Goal: Transaction & Acquisition: Book appointment/travel/reservation

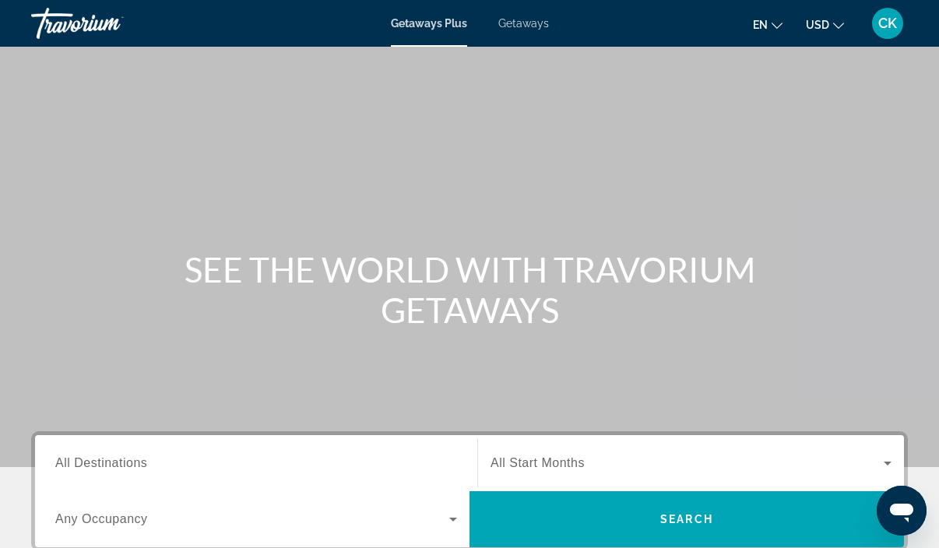
click at [436, 25] on span "Getaways Plus" at bounding box center [429, 23] width 76 height 12
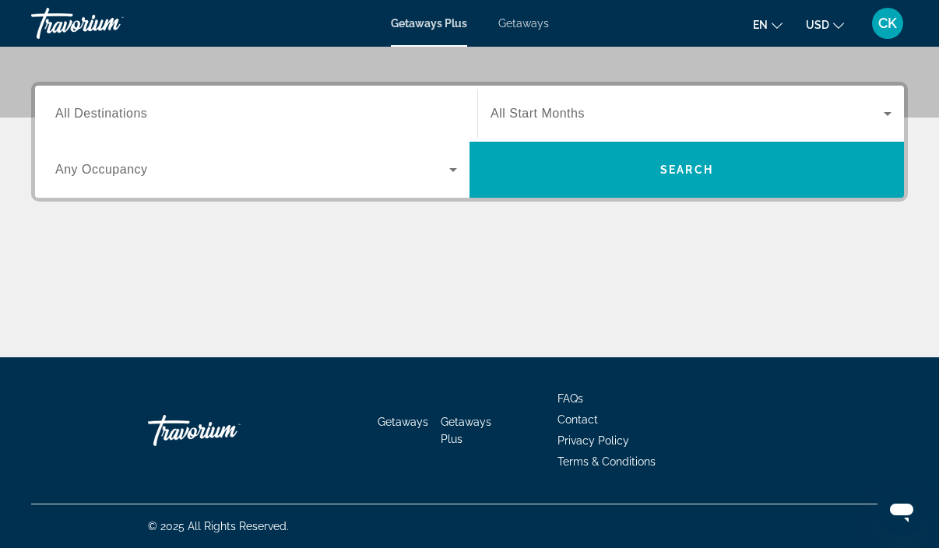
scroll to position [349, 0]
click at [514, 33] on div "Getaways Plus Getaways en English Español Français Italiano Português русский U…" at bounding box center [469, 23] width 939 height 40
click at [514, 26] on span "Getaways" at bounding box center [523, 23] width 51 height 12
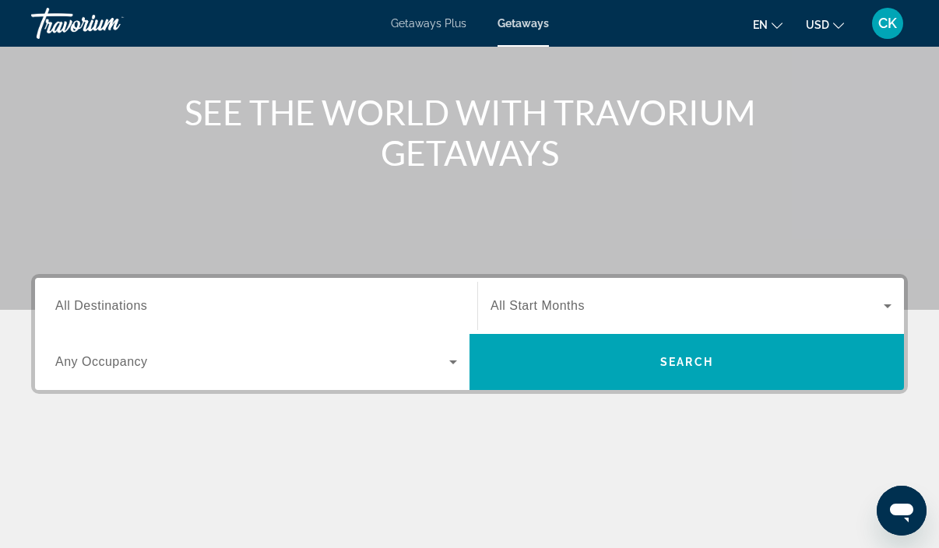
scroll to position [158, 0]
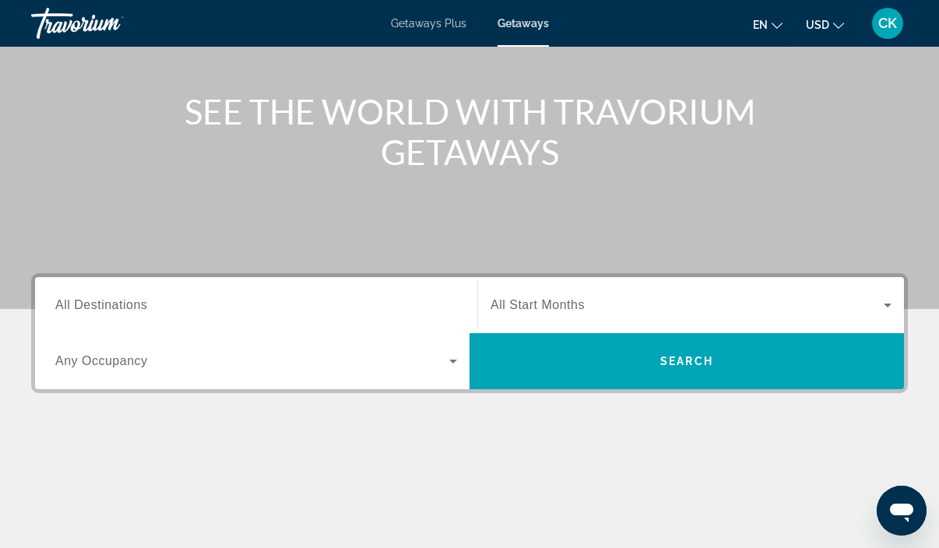
click at [547, 307] on span "All Start Months" at bounding box center [537, 304] width 94 height 13
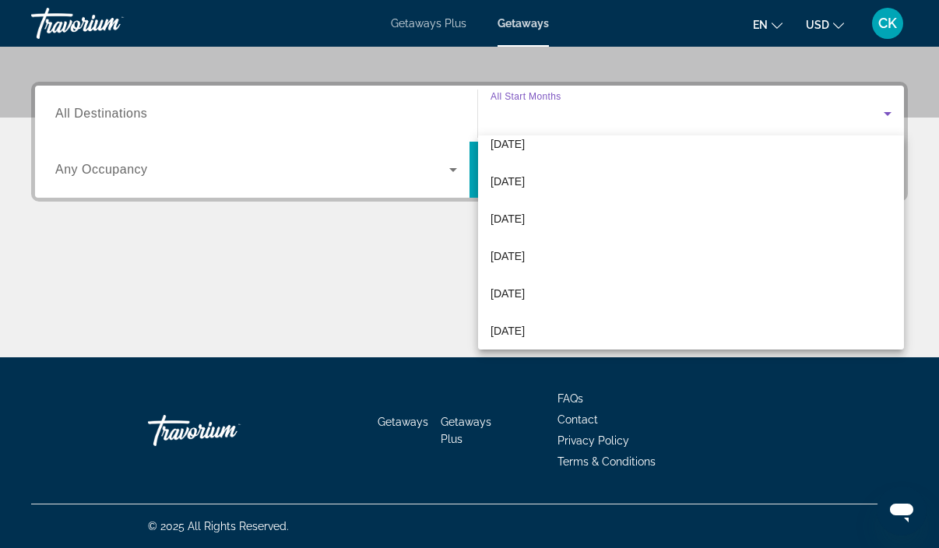
scroll to position [318, 0]
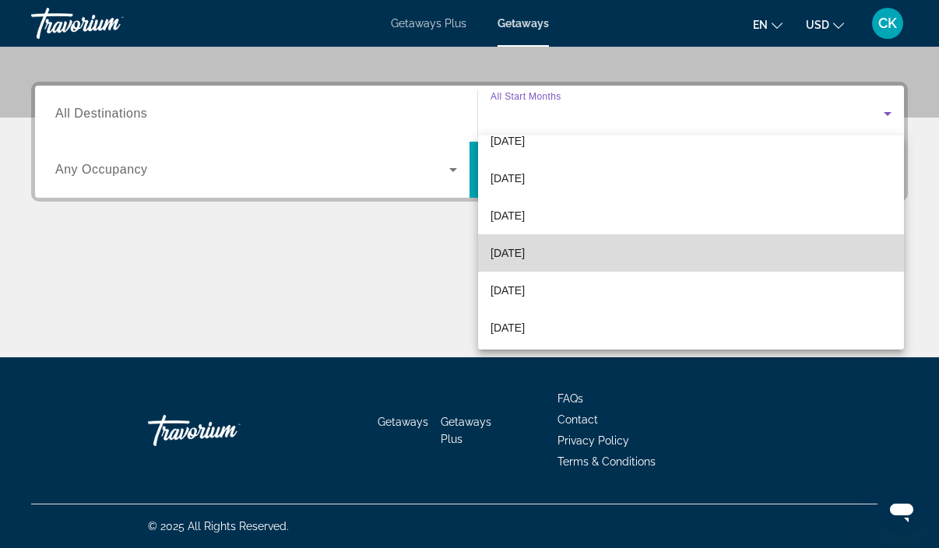
click at [522, 251] on span "[DATE]" at bounding box center [507, 253] width 34 height 19
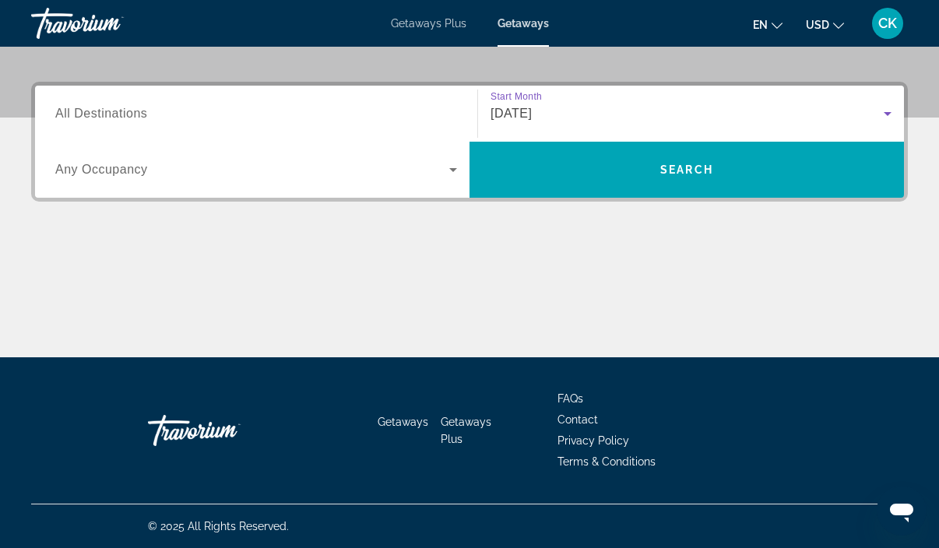
click at [136, 111] on span "All Destinations" at bounding box center [101, 113] width 92 height 13
click at [136, 111] on input "Destination All Destinations" at bounding box center [256, 114] width 402 height 19
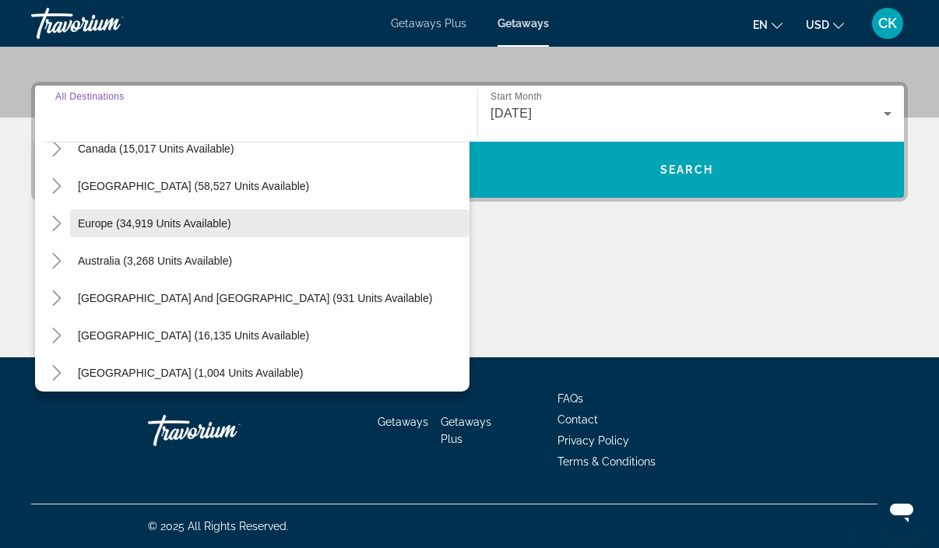
scroll to position [132, 0]
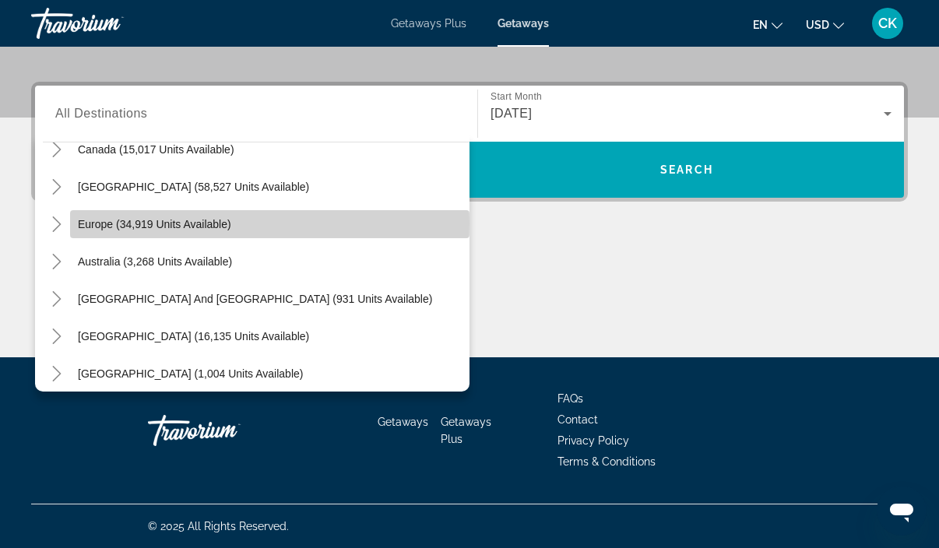
click at [165, 223] on span "Europe (34,919 units available)" at bounding box center [154, 224] width 153 height 12
type input "**********"
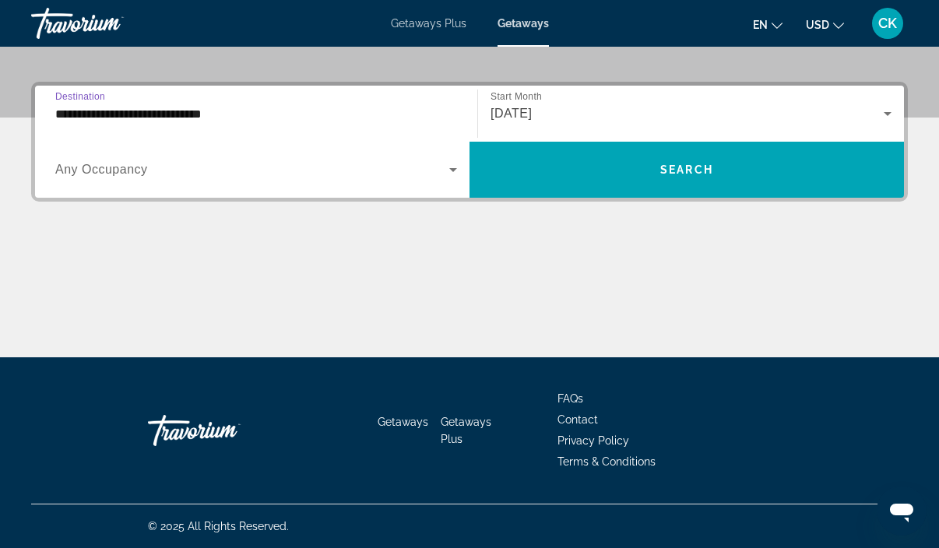
click at [166, 174] on span "Search widget" at bounding box center [252, 169] width 394 height 19
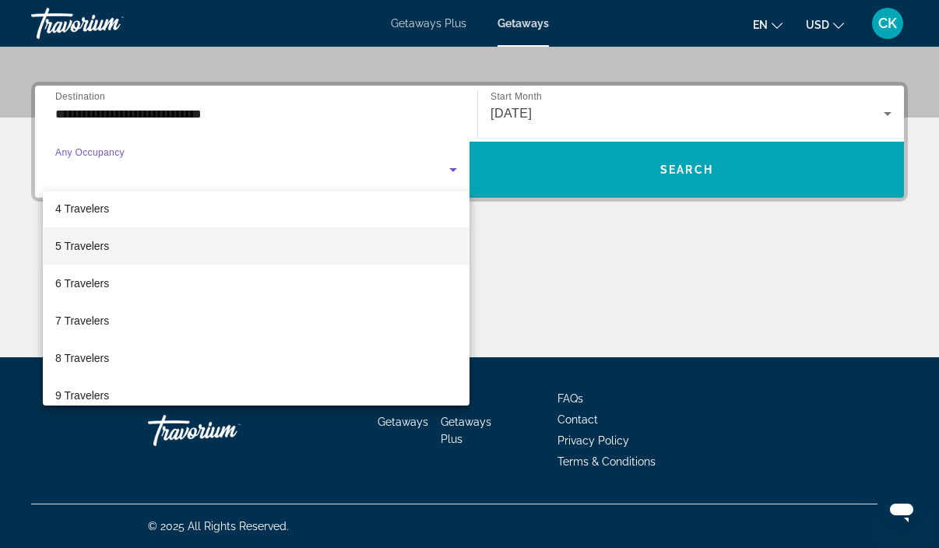
scroll to position [117, 0]
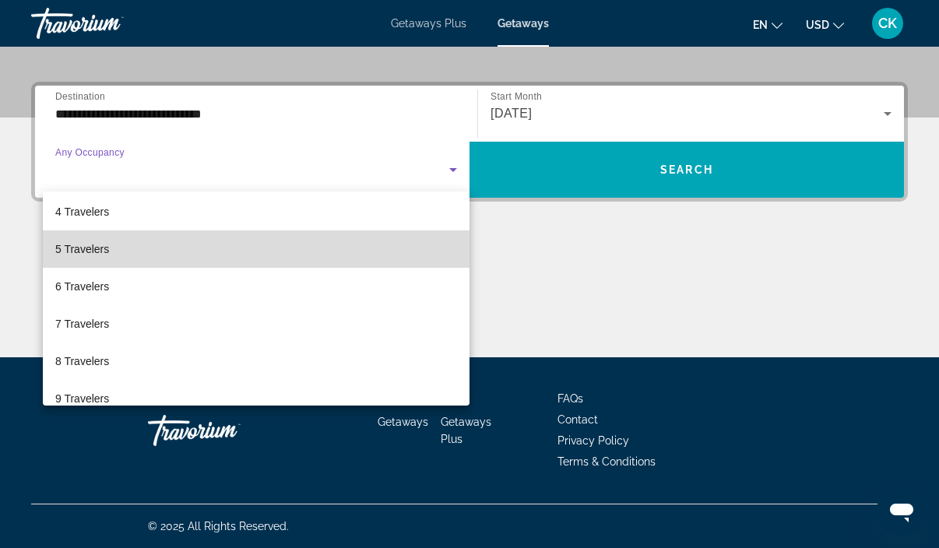
click at [146, 251] on mat-option "5 Travelers" at bounding box center [256, 248] width 427 height 37
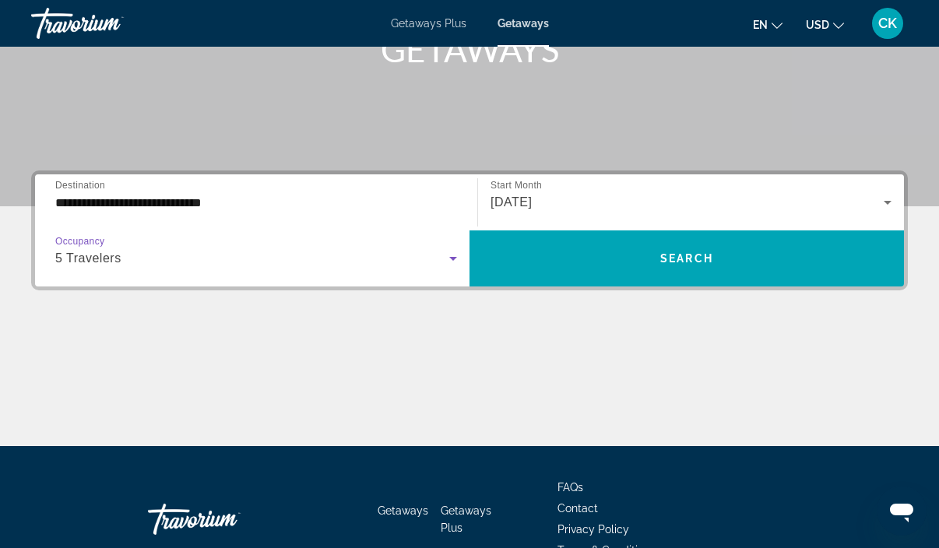
scroll to position [261, 0]
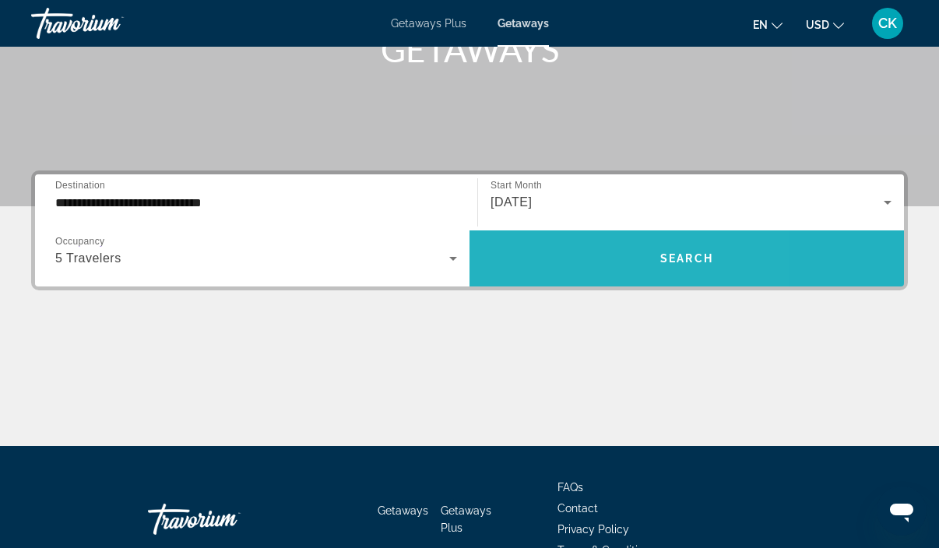
click at [550, 259] on span "Search widget" at bounding box center [686, 258] width 434 height 37
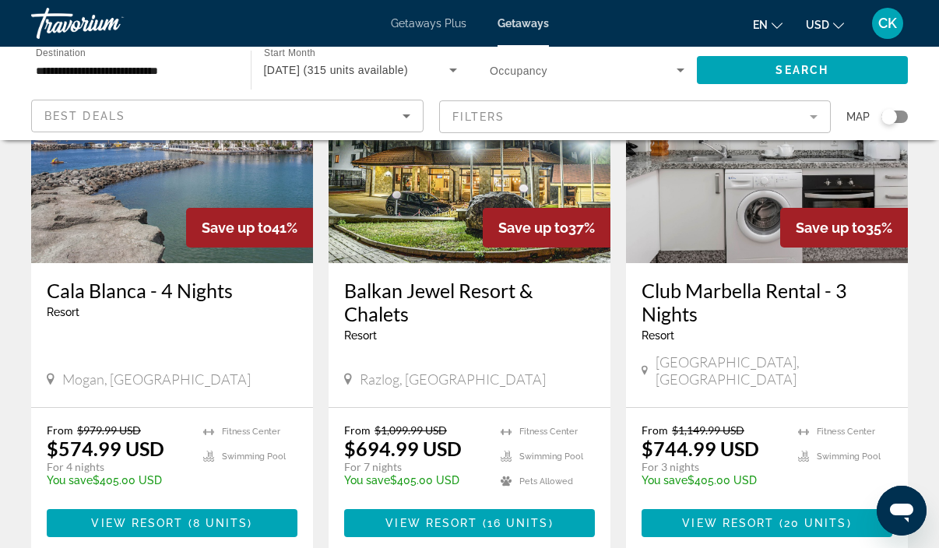
scroll to position [184, 0]
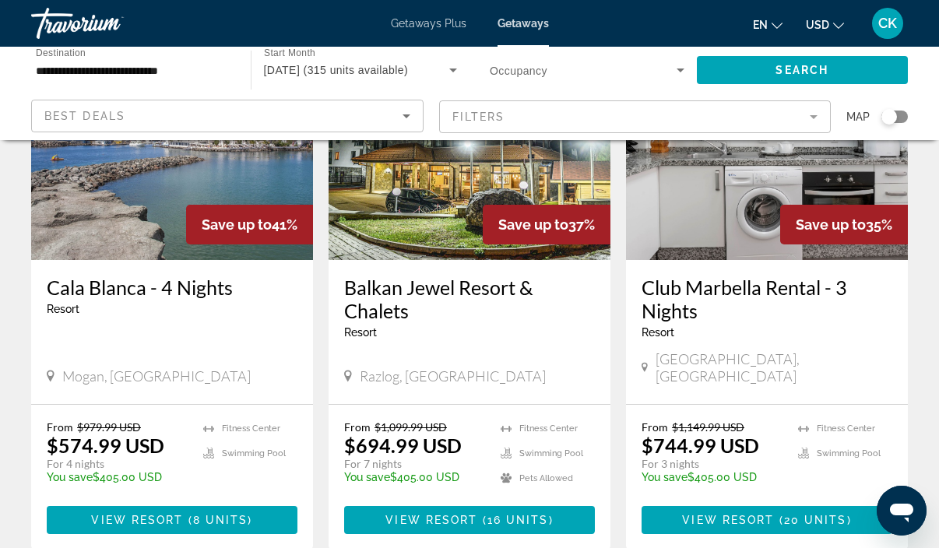
click at [807, 115] on mat-form-field "Filters" at bounding box center [635, 116] width 392 height 33
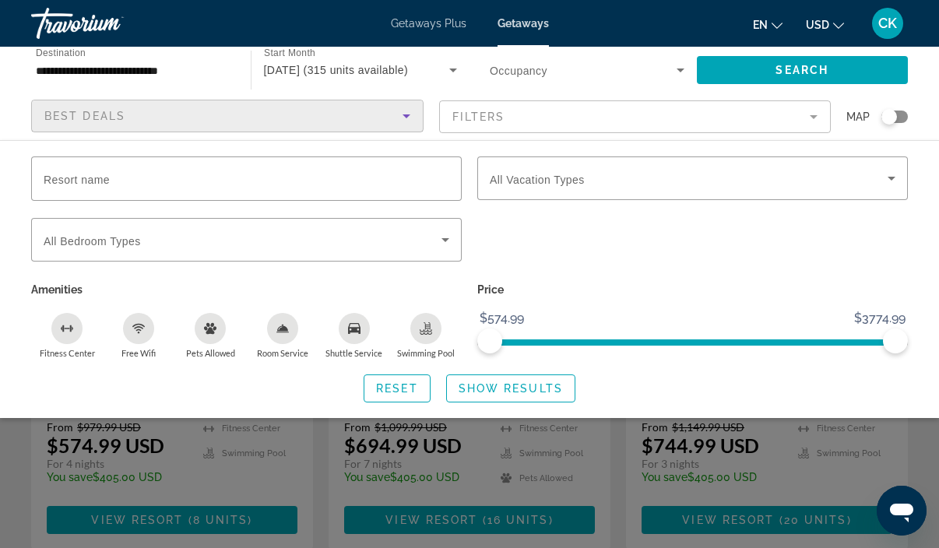
click at [406, 118] on icon "Sort by" at bounding box center [406, 116] width 19 height 19
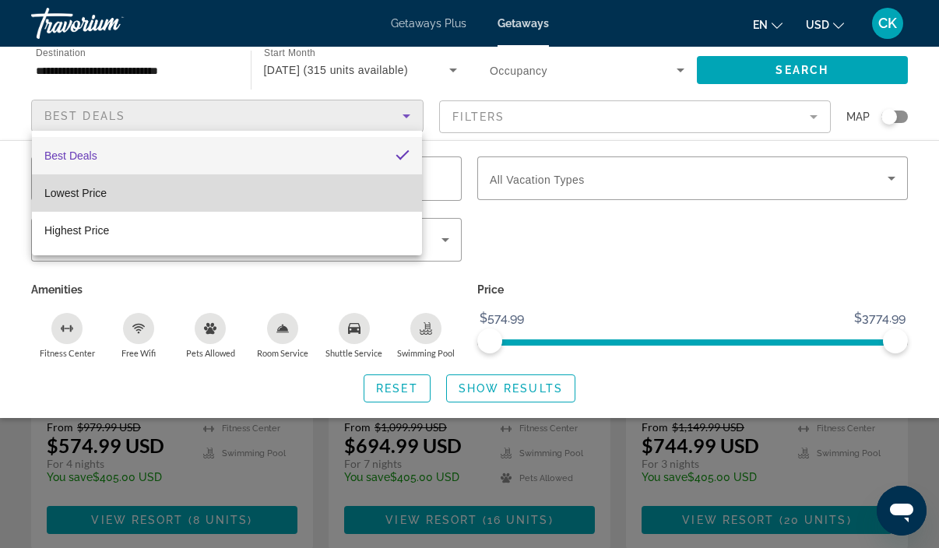
click at [368, 196] on mat-option "Lowest Price" at bounding box center [227, 192] width 390 height 37
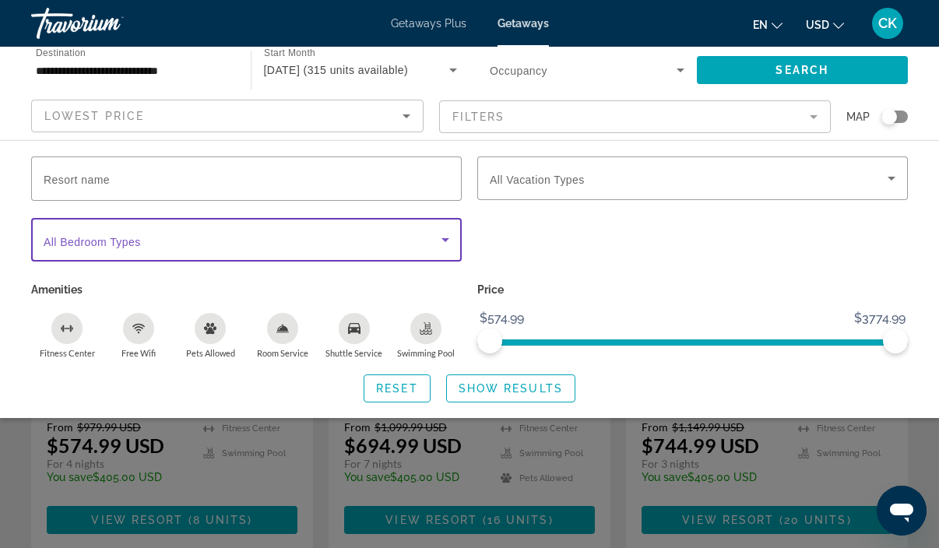
click at [421, 237] on span "Search widget" at bounding box center [243, 239] width 398 height 19
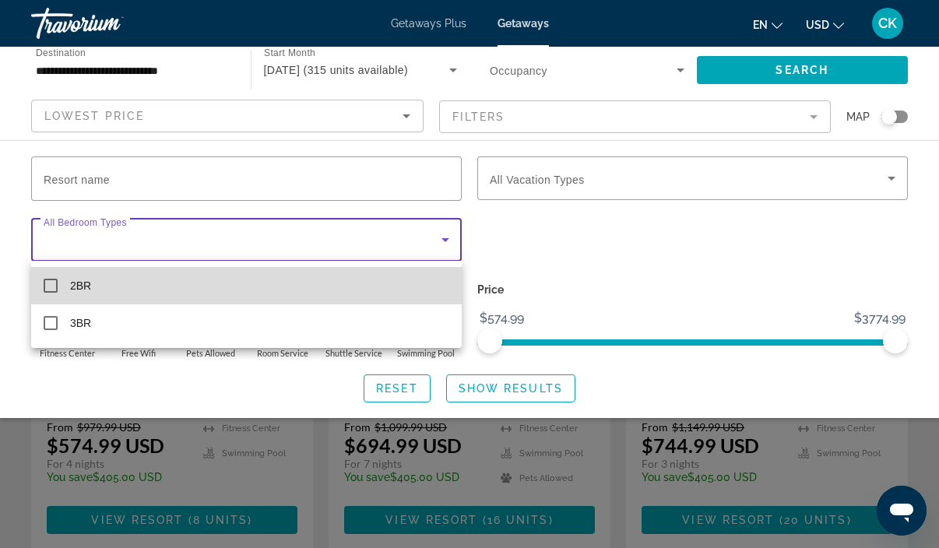
click at [356, 267] on mat-option "2BR" at bounding box center [246, 285] width 430 height 37
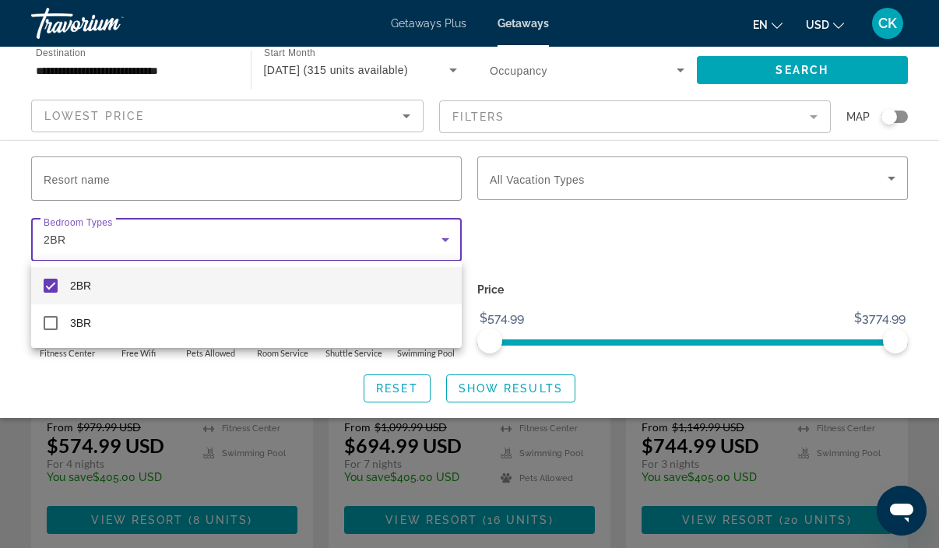
click at [524, 394] on div at bounding box center [469, 274] width 939 height 548
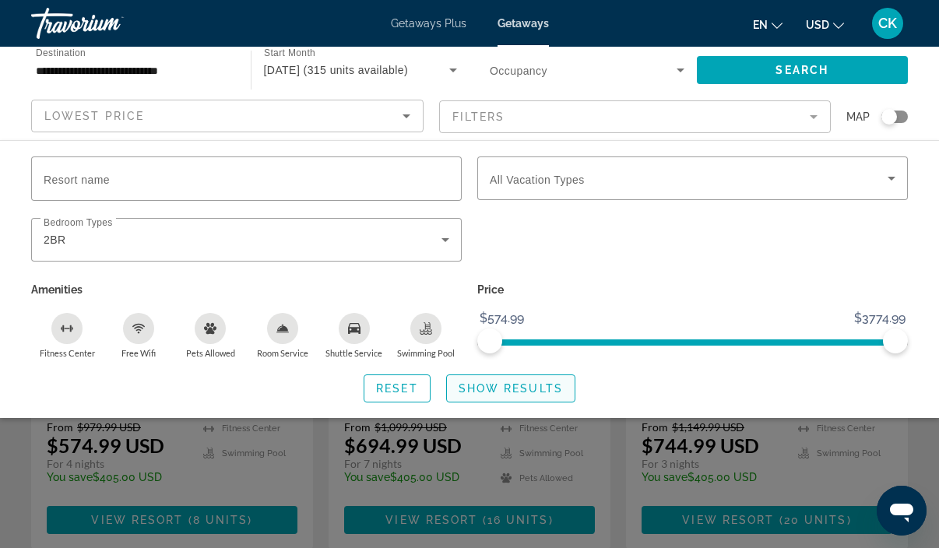
click at [531, 385] on span "Show Results" at bounding box center [510, 388] width 104 height 12
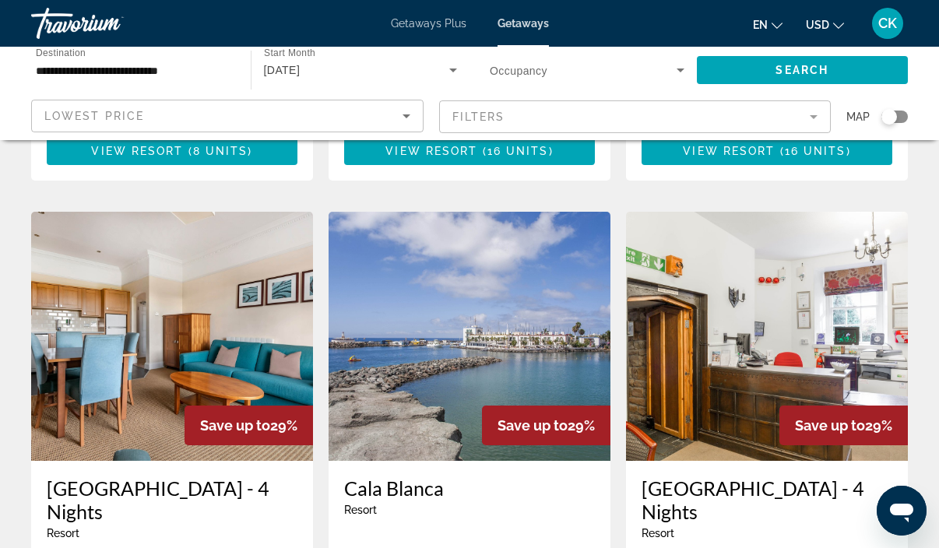
scroll to position [2090, 0]
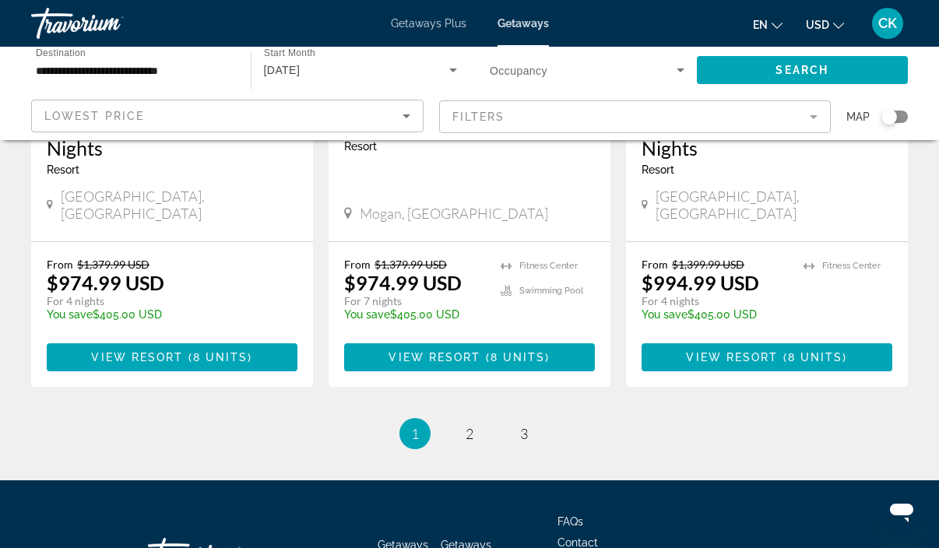
click at [817, 122] on mat-form-field "Filters" at bounding box center [635, 116] width 392 height 33
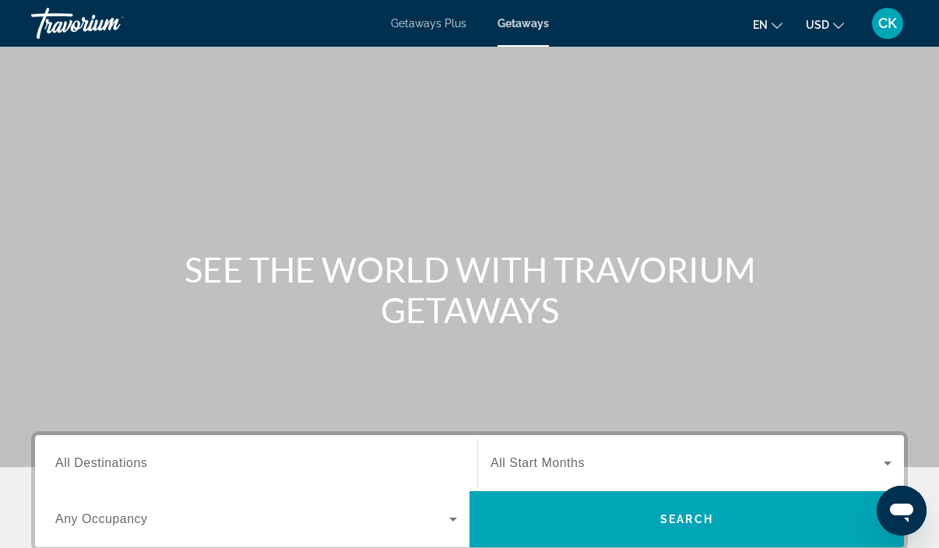
click at [424, 22] on span "Getaways Plus" at bounding box center [428, 23] width 75 height 12
click at [101, 457] on span "All Destinations" at bounding box center [101, 462] width 92 height 13
click at [101, 457] on input "Destination All Destinations" at bounding box center [256, 464] width 402 height 19
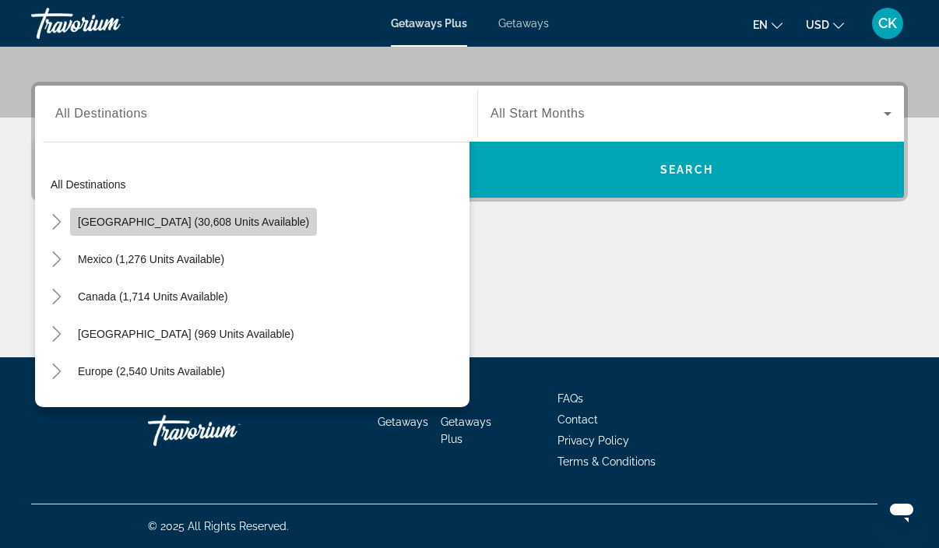
click at [235, 233] on span "Search widget" at bounding box center [193, 221] width 247 height 37
type input "**********"
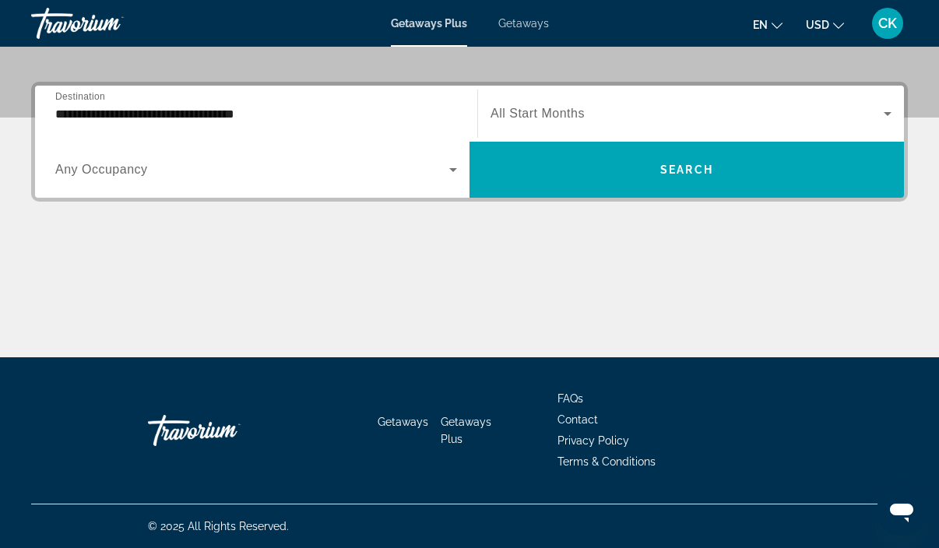
click at [456, 180] on div "Search widget" at bounding box center [256, 170] width 402 height 44
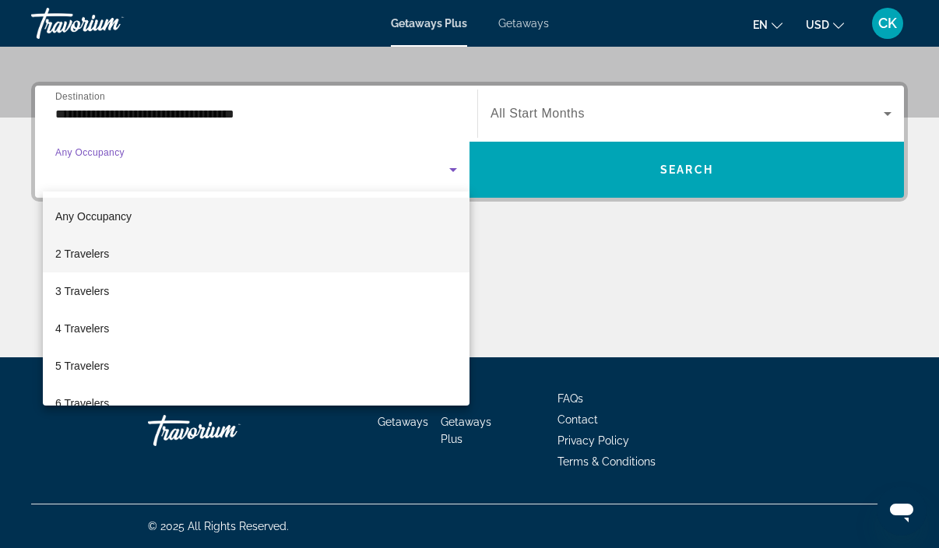
click at [309, 254] on mat-option "2 Travelers" at bounding box center [256, 253] width 427 height 37
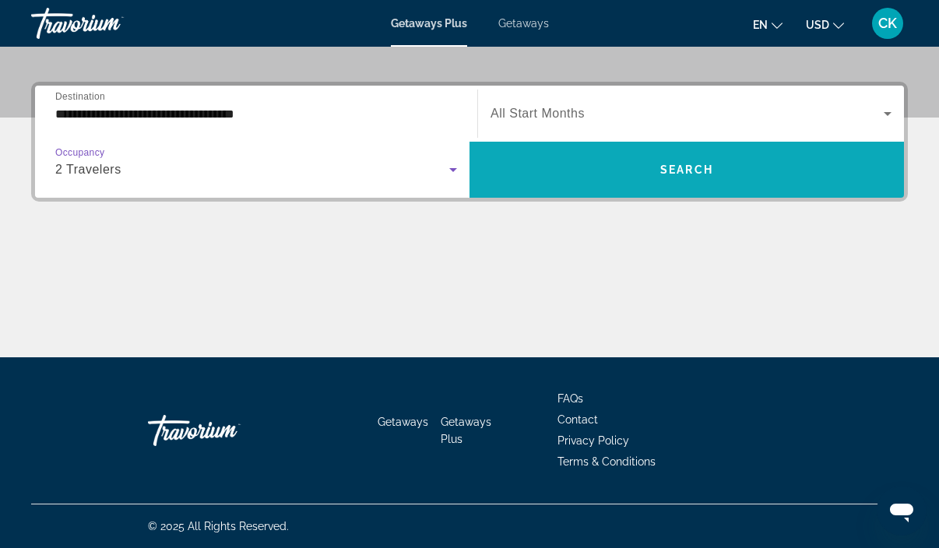
click at [544, 167] on span "Search widget" at bounding box center [686, 169] width 434 height 37
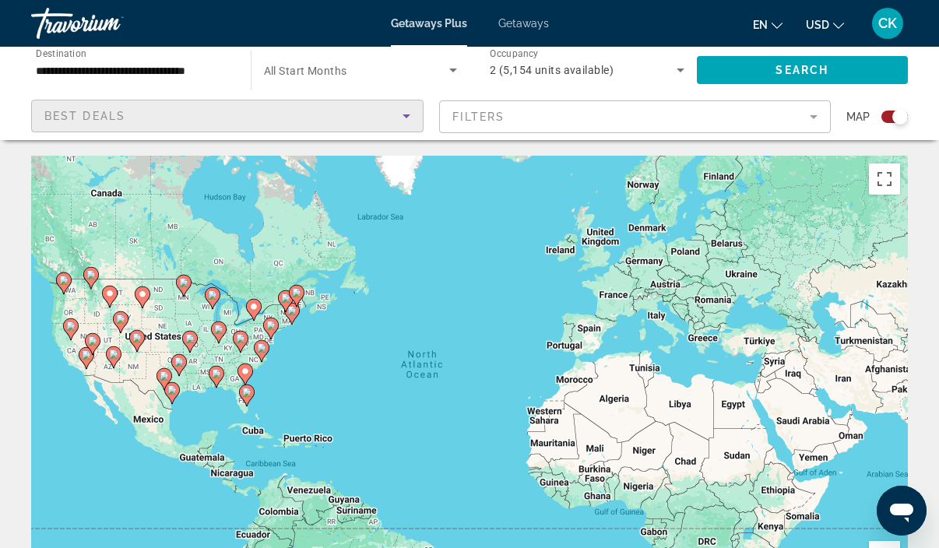
click at [385, 115] on div "Best Deals" at bounding box center [223, 116] width 358 height 19
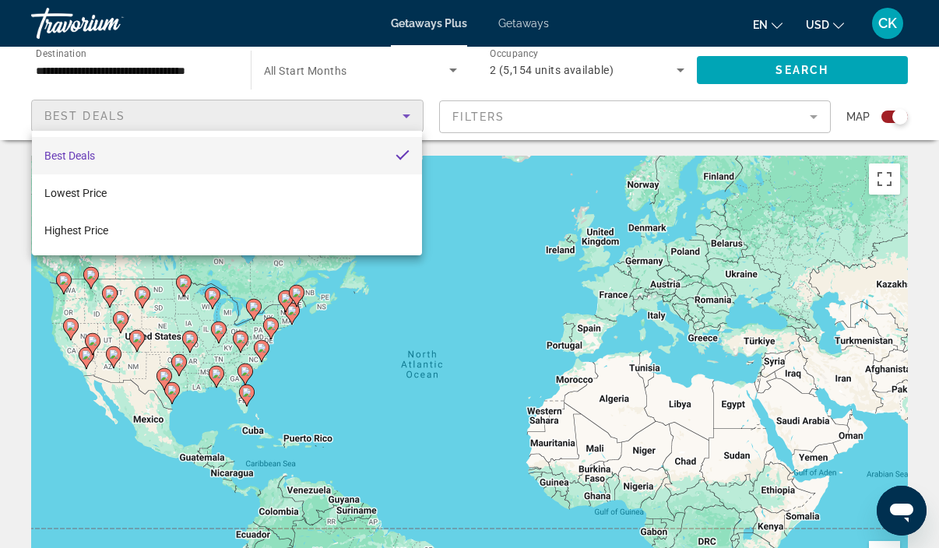
click at [385, 117] on div at bounding box center [469, 274] width 939 height 548
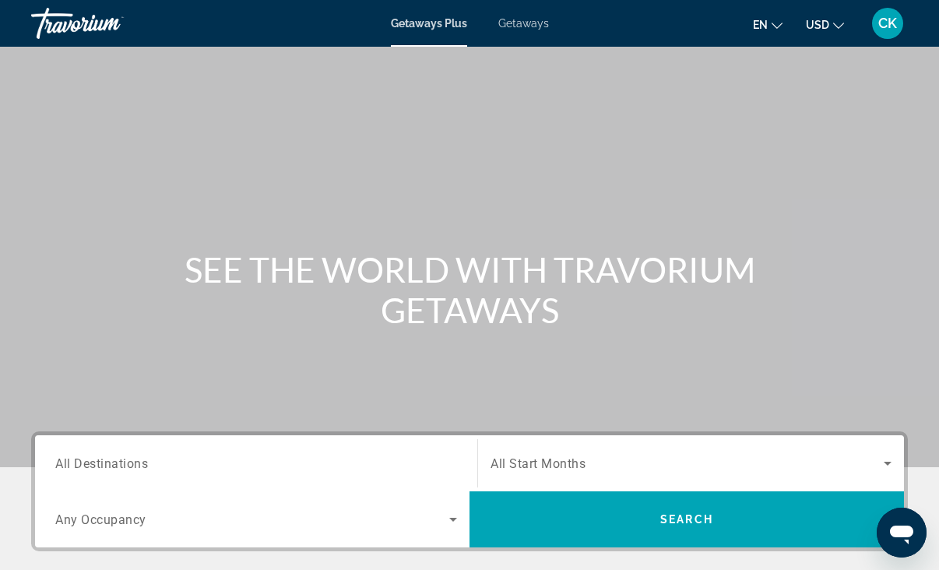
click at [523, 33] on div "Getaways Plus Getaways en English Español Français Italiano Português русский U…" at bounding box center [469, 23] width 939 height 40
click at [521, 22] on span "Getaways" at bounding box center [523, 23] width 51 height 12
click at [512, 19] on span "Getaways" at bounding box center [522, 23] width 51 height 12
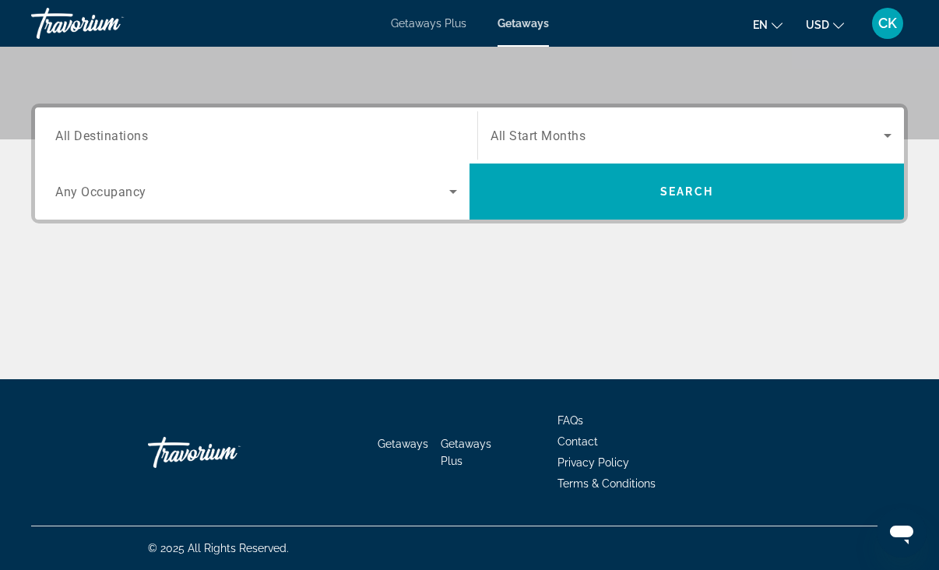
scroll to position [328, 0]
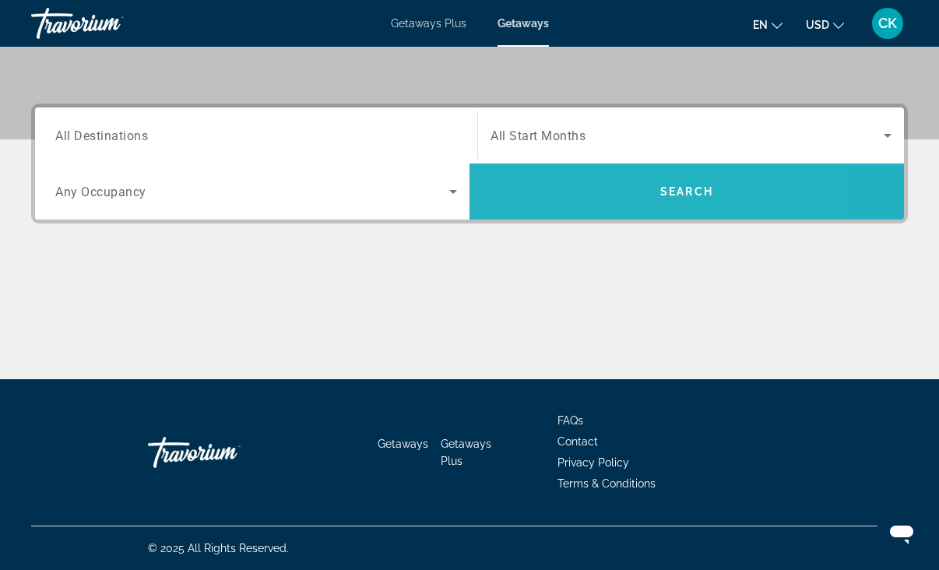
click at [579, 192] on span "Search widget" at bounding box center [686, 191] width 434 height 37
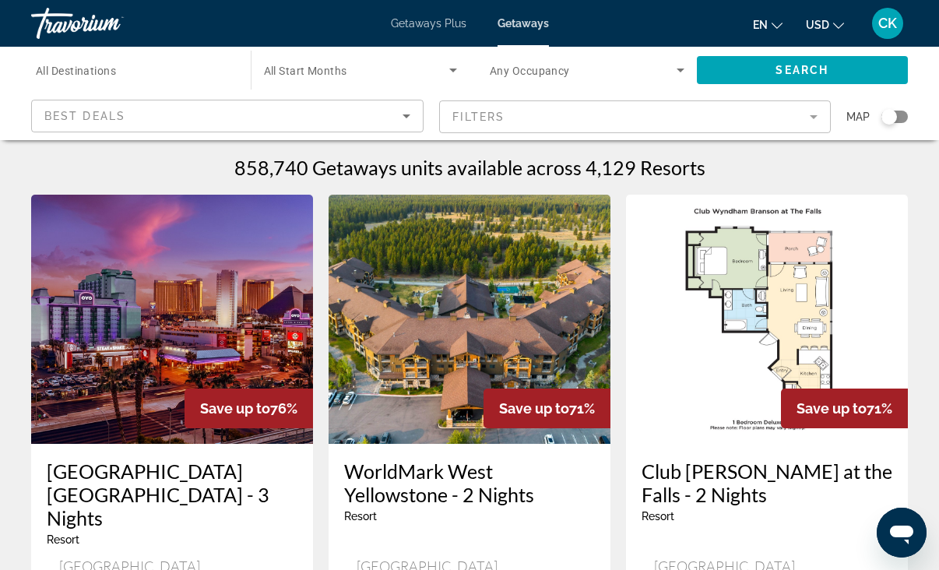
click at [812, 121] on mat-form-field "Filters" at bounding box center [635, 116] width 392 height 33
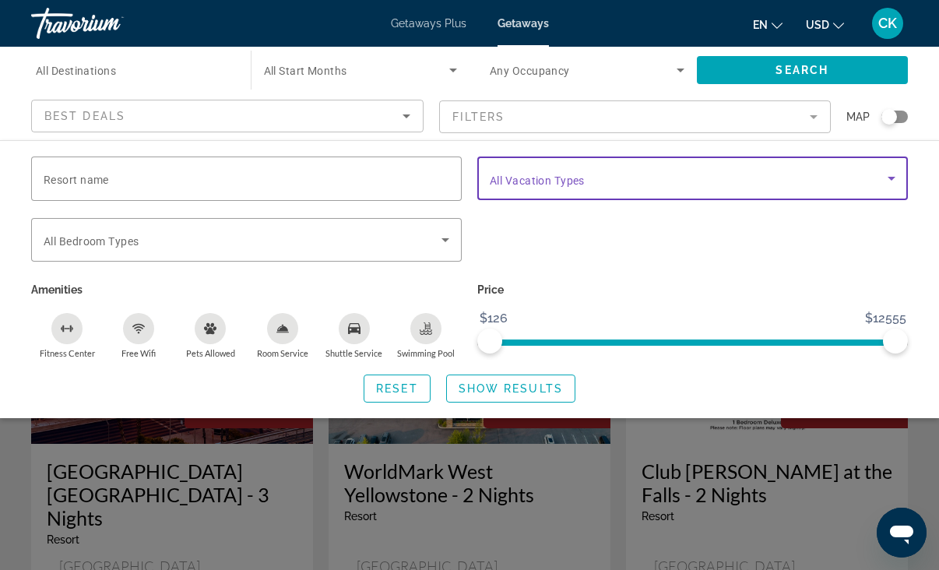
click at [881, 182] on span "Search widget" at bounding box center [689, 178] width 398 height 19
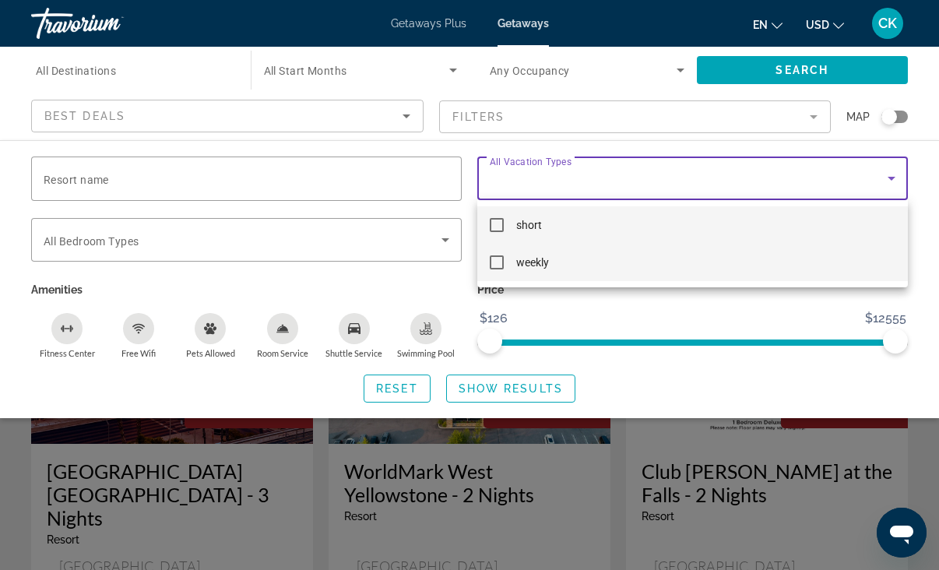
click at [676, 262] on mat-option "weekly" at bounding box center [692, 262] width 430 height 37
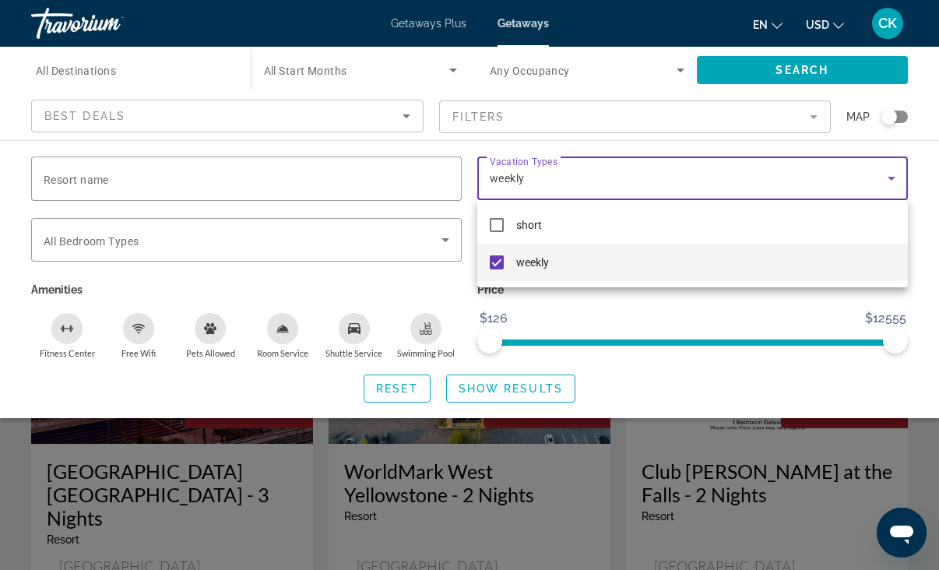
click at [811, 62] on div at bounding box center [469, 285] width 939 height 570
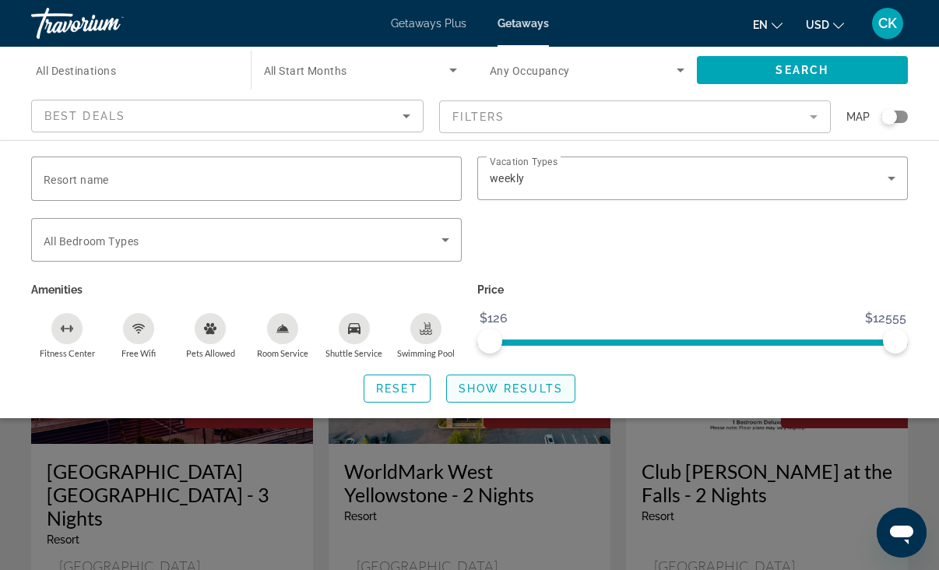
click at [486, 389] on span "Show Results" at bounding box center [510, 388] width 104 height 12
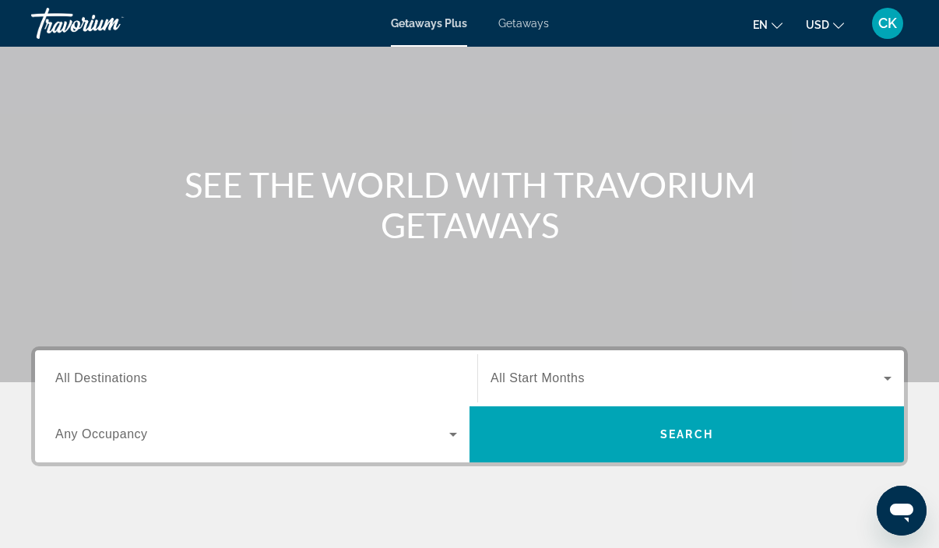
scroll to position [90, 0]
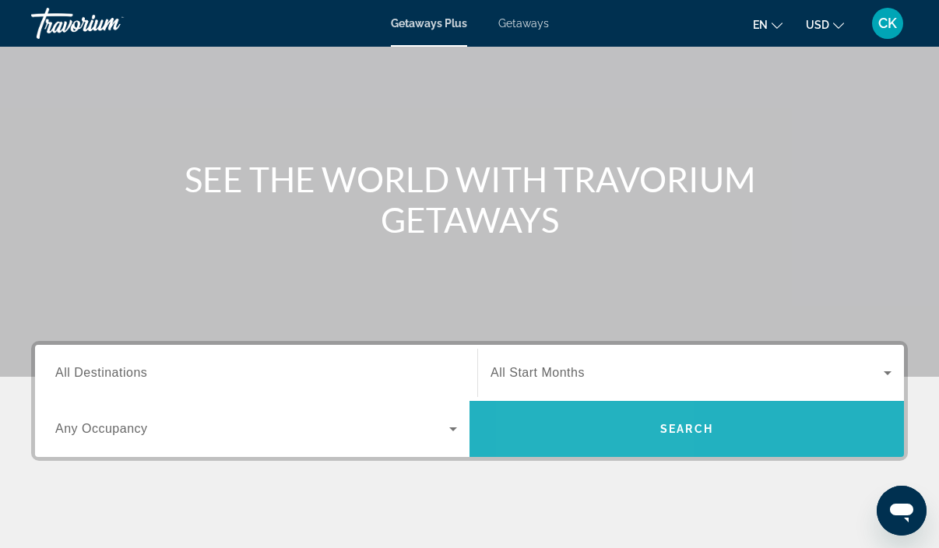
click at [602, 438] on span "Search widget" at bounding box center [686, 428] width 434 height 37
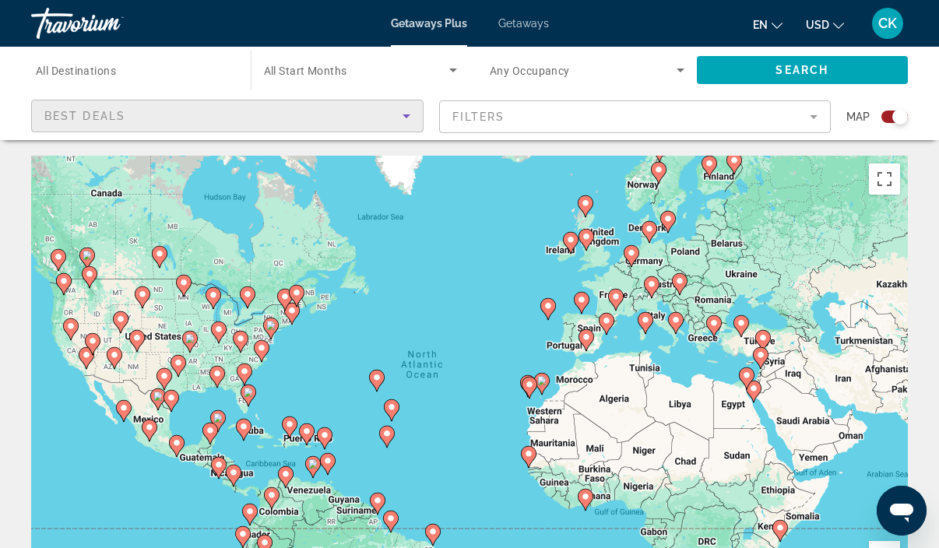
click at [411, 115] on icon "Sort by" at bounding box center [406, 116] width 19 height 19
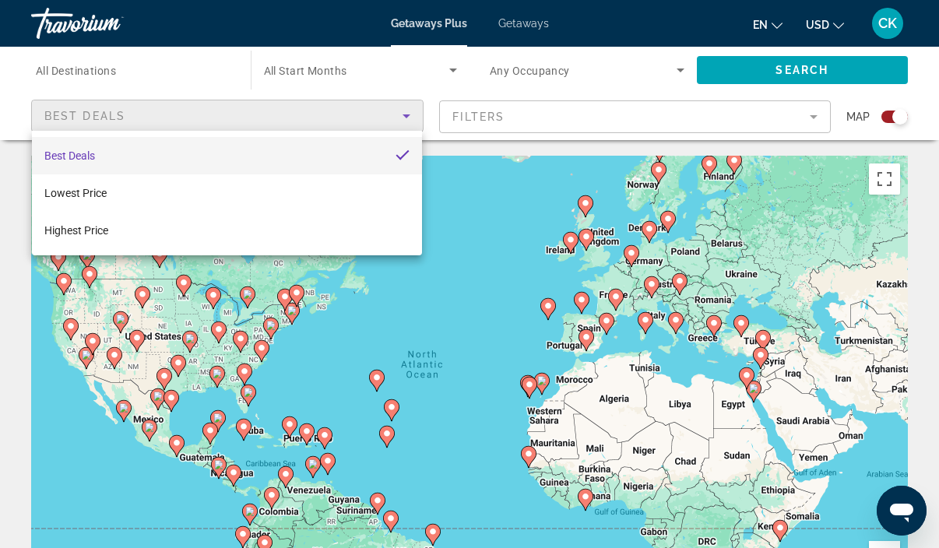
click at [664, 124] on div at bounding box center [469, 274] width 939 height 548
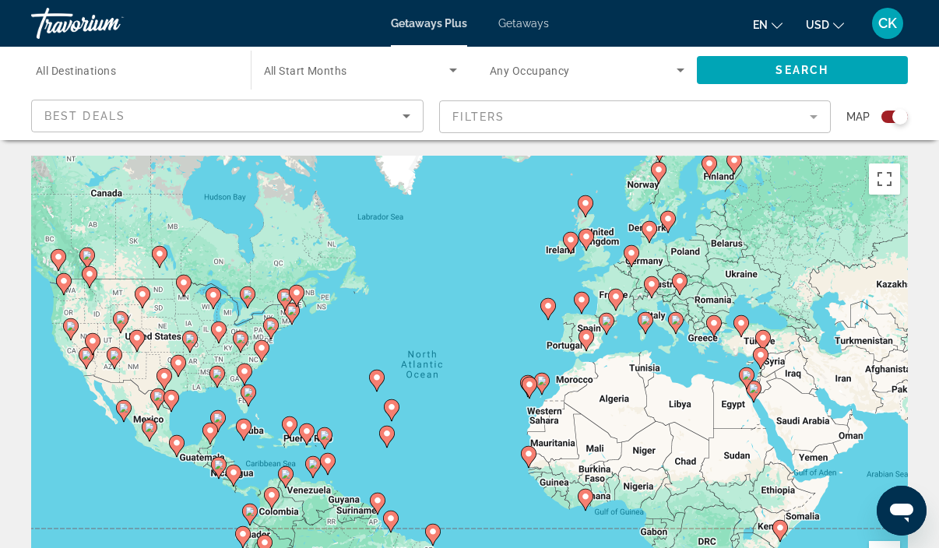
click at [790, 122] on mat-form-field "Filters" at bounding box center [635, 116] width 392 height 33
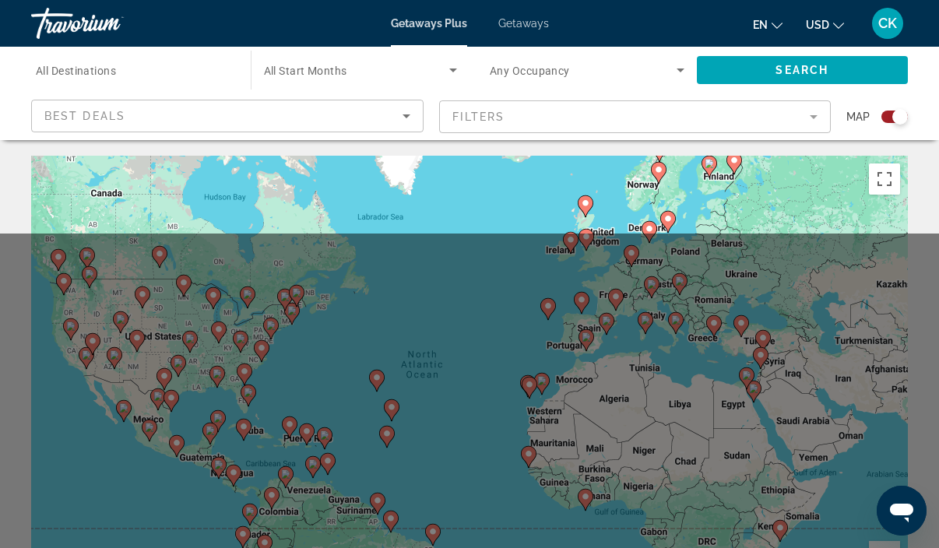
click at [820, 121] on mat-form-field "Filters" at bounding box center [635, 116] width 392 height 33
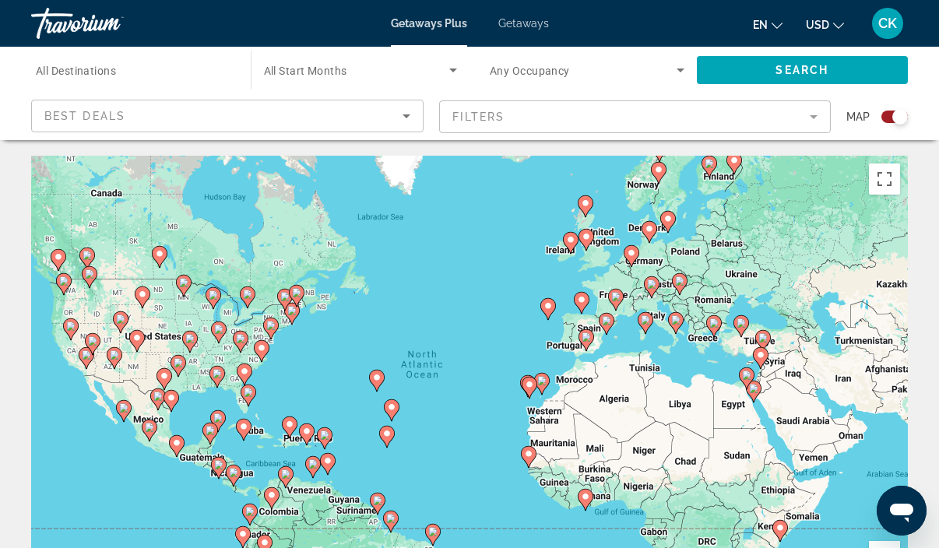
click at [816, 118] on mat-form-field "Filters" at bounding box center [635, 116] width 392 height 33
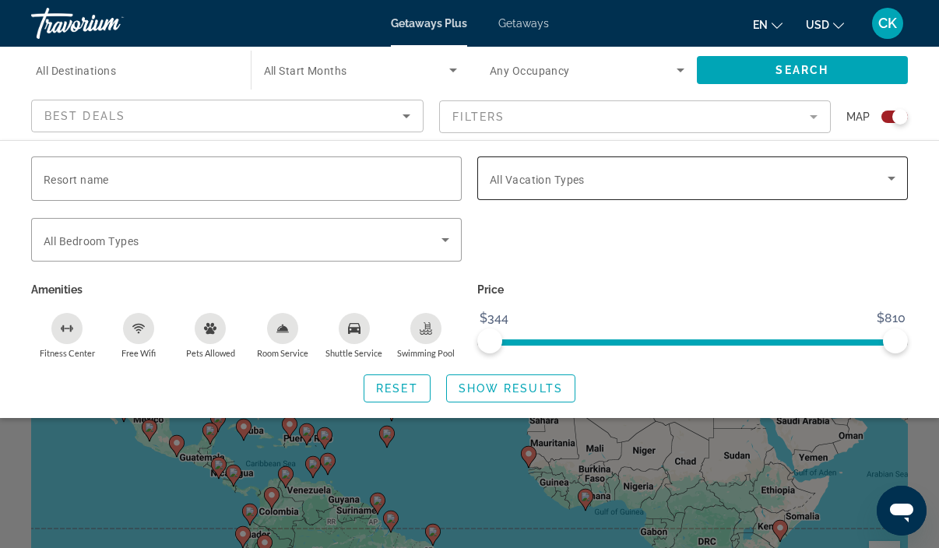
click at [562, 190] on div "Search widget" at bounding box center [693, 178] width 406 height 44
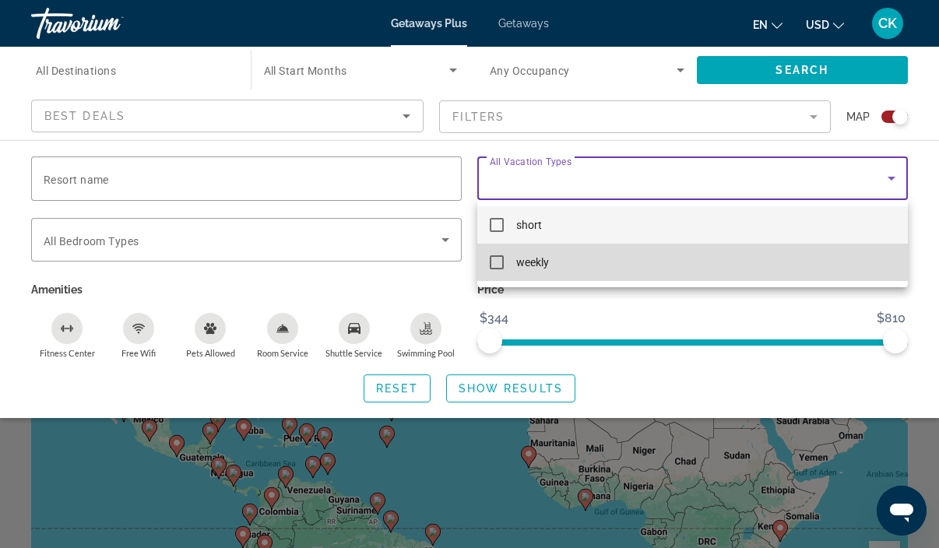
click at [525, 266] on span "weekly" at bounding box center [532, 262] width 33 height 19
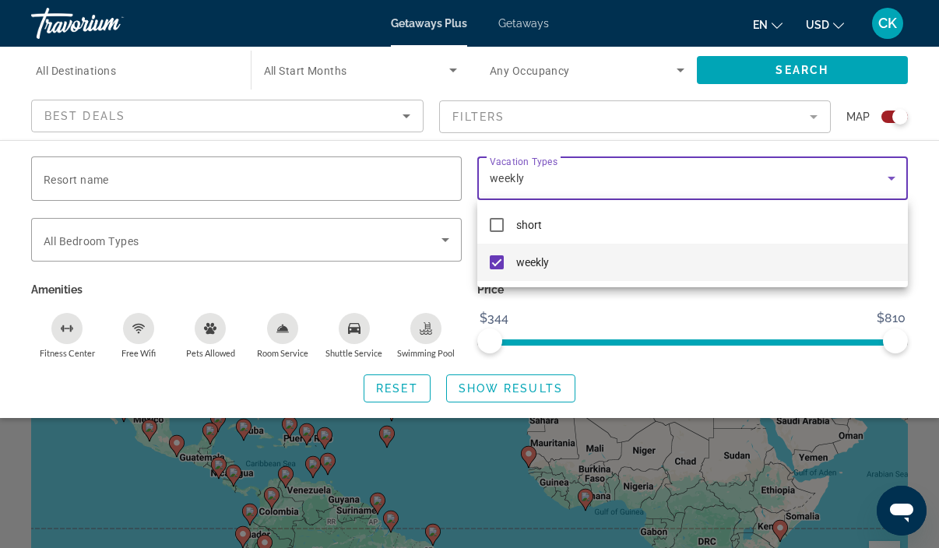
click at [764, 75] on div at bounding box center [469, 274] width 939 height 548
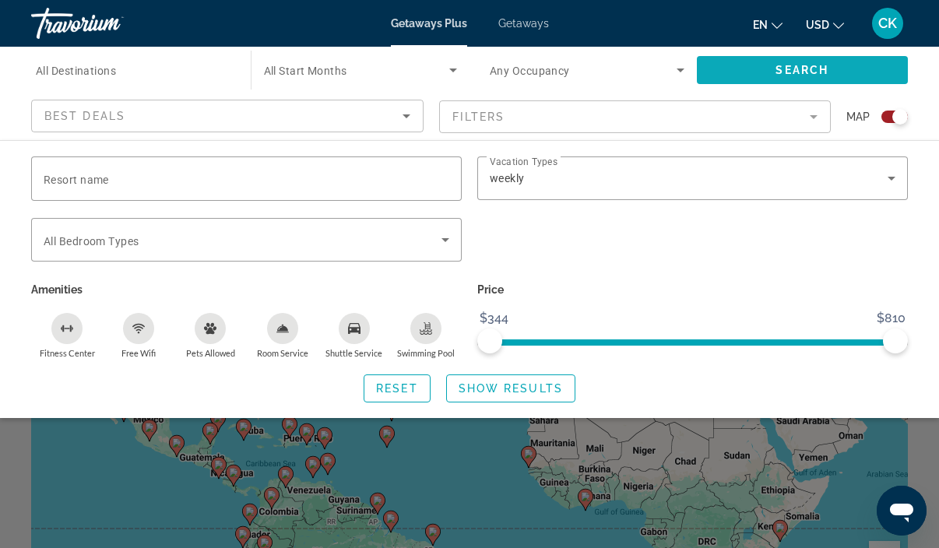
click at [793, 71] on span "Search" at bounding box center [801, 70] width 53 height 12
click at [121, 79] on div "Search widget" at bounding box center [133, 70] width 195 height 44
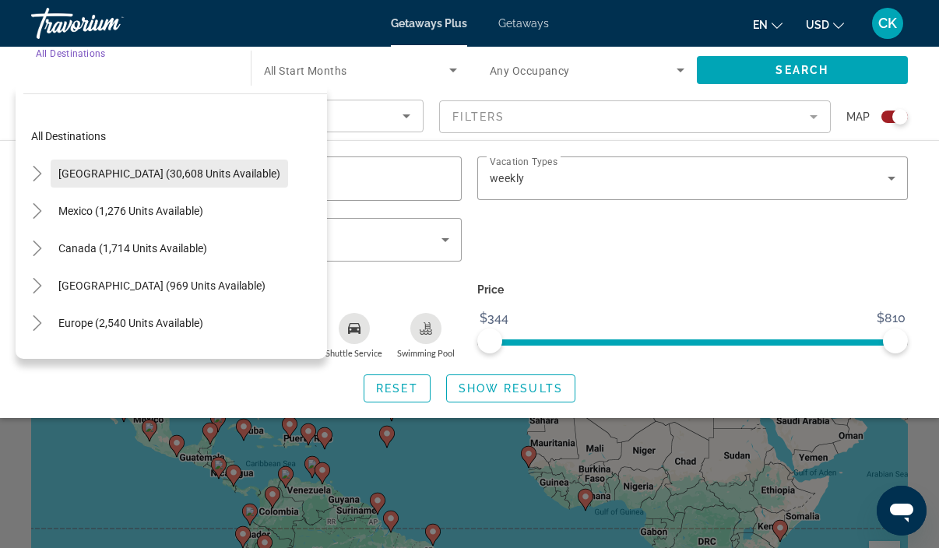
click at [125, 170] on span "[GEOGRAPHIC_DATA] (30,608 units available)" at bounding box center [169, 173] width 222 height 12
type input "**********"
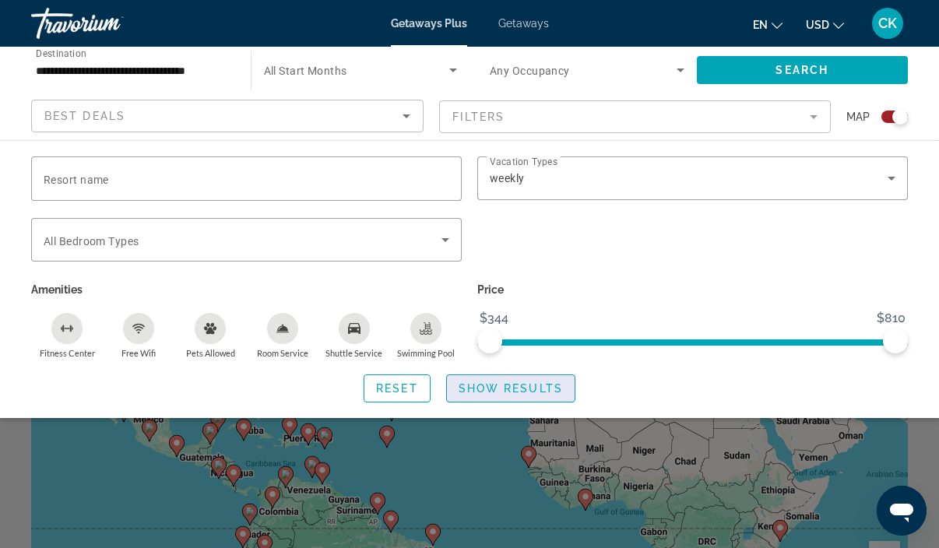
click at [510, 384] on span "Show Results" at bounding box center [510, 388] width 104 height 12
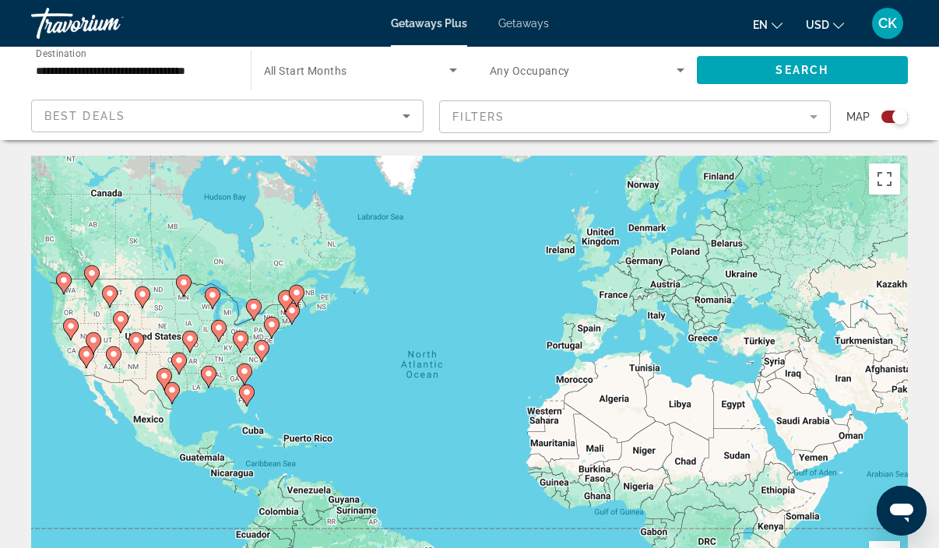
click at [503, 26] on span "Getaways" at bounding box center [523, 23] width 51 height 12
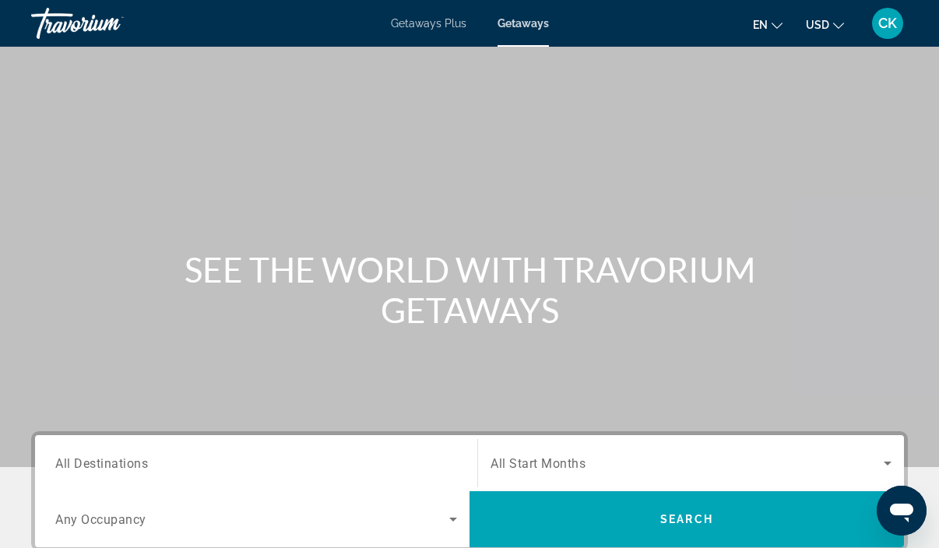
click at [276, 454] on div "Search widget" at bounding box center [256, 463] width 402 height 44
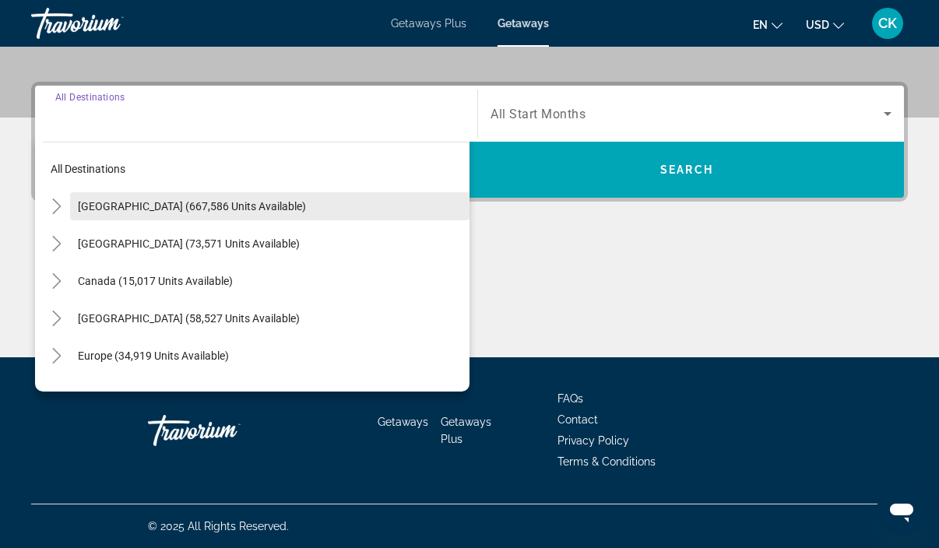
click at [270, 208] on span "Search widget" at bounding box center [269, 206] width 399 height 37
type input "**********"
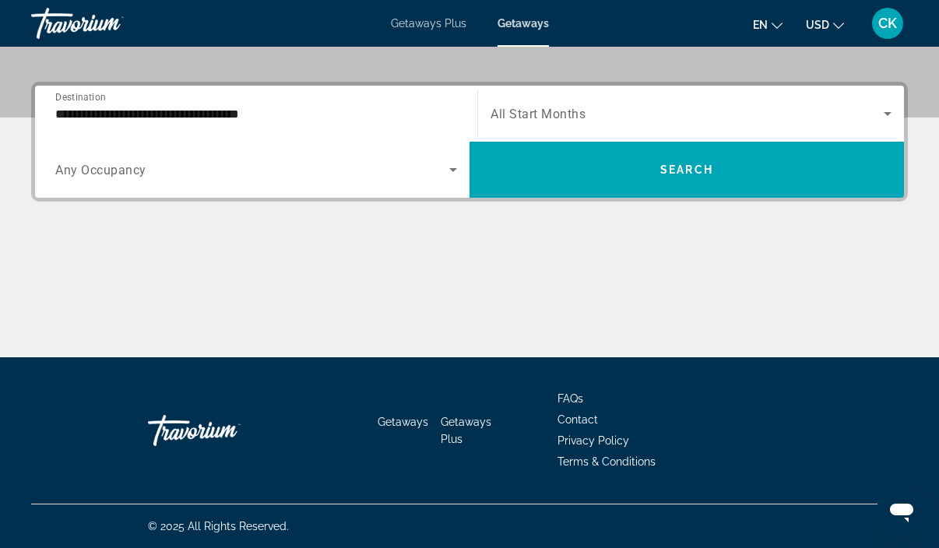
click at [437, 181] on div "Search widget" at bounding box center [256, 170] width 402 height 44
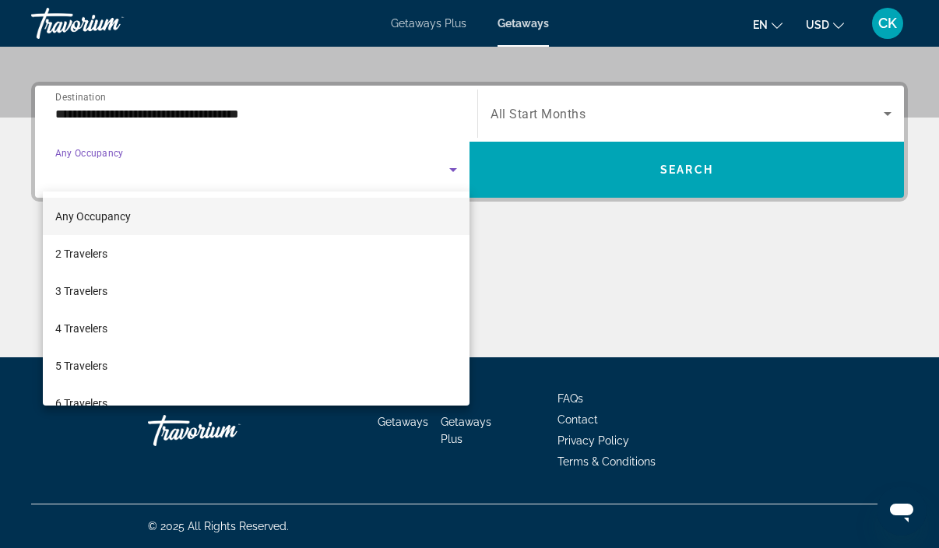
click at [610, 94] on div at bounding box center [469, 274] width 939 height 548
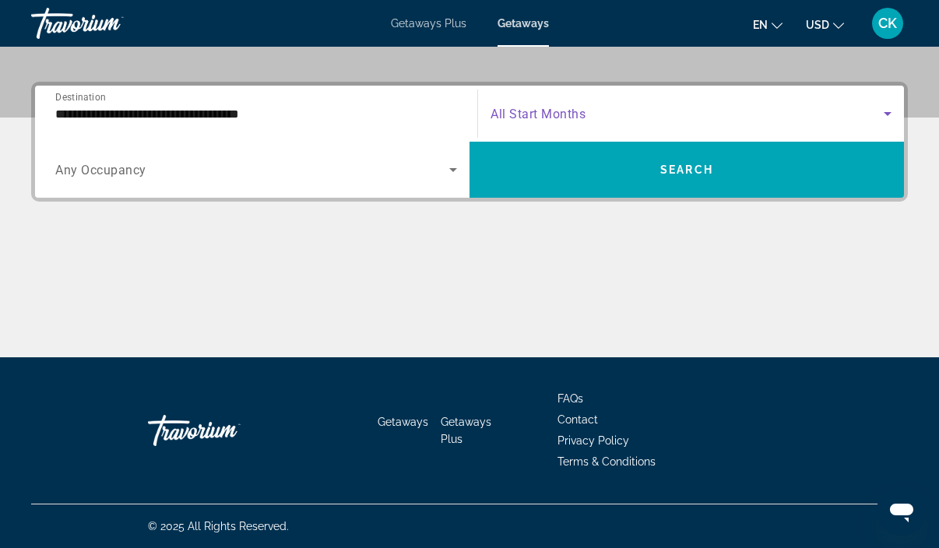
click at [597, 110] on span "Search widget" at bounding box center [686, 113] width 393 height 19
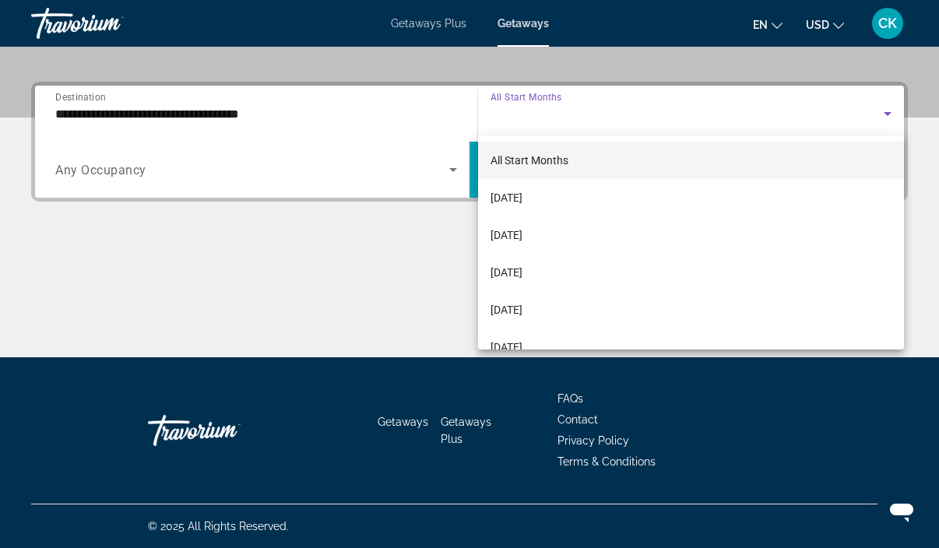
click at [647, 112] on div at bounding box center [469, 274] width 939 height 548
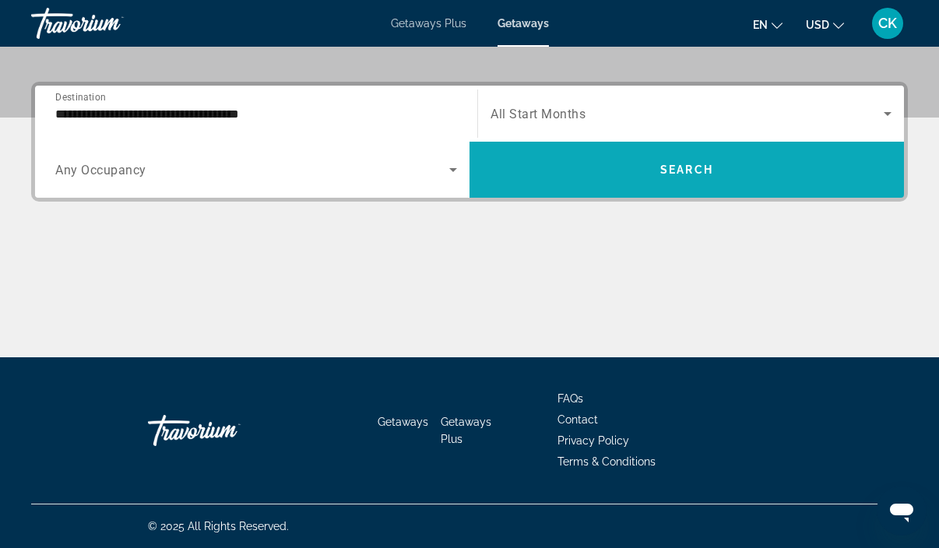
click at [591, 177] on span "Search widget" at bounding box center [686, 169] width 434 height 37
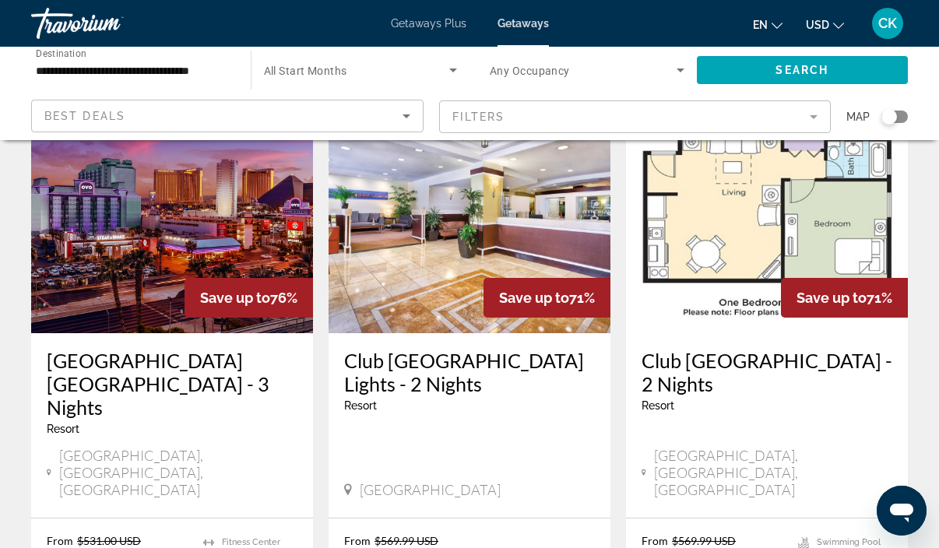
scroll to position [118, 0]
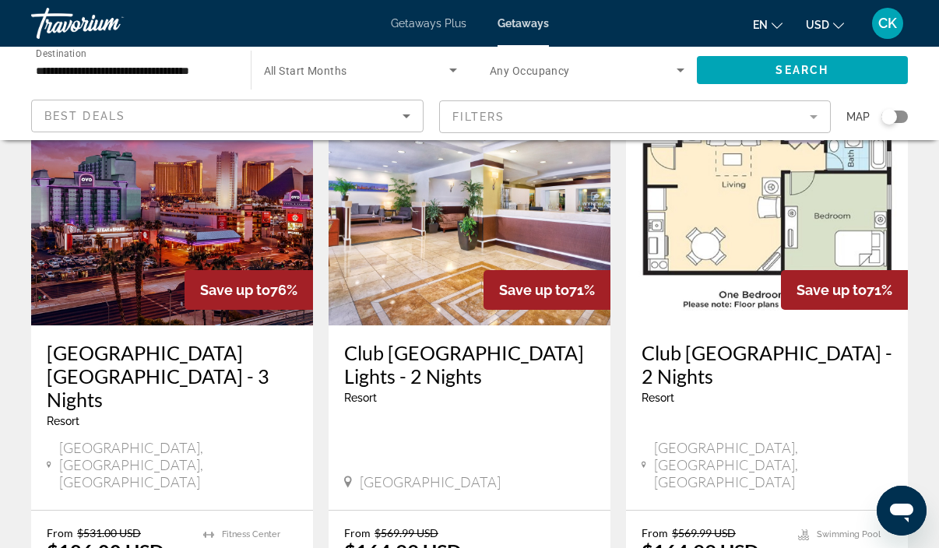
click at [713, 118] on mat-form-field "Filters" at bounding box center [635, 116] width 392 height 33
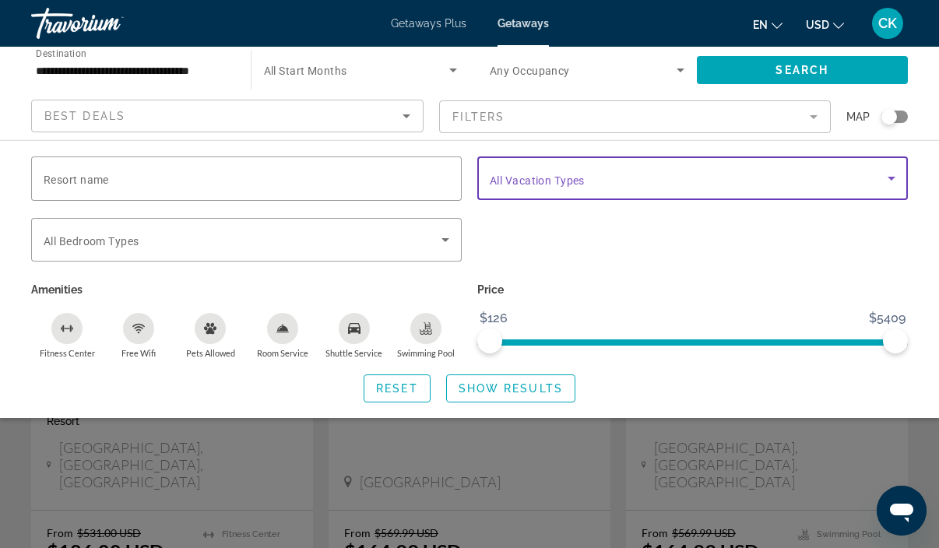
click at [612, 183] on span "Search widget" at bounding box center [689, 178] width 398 height 19
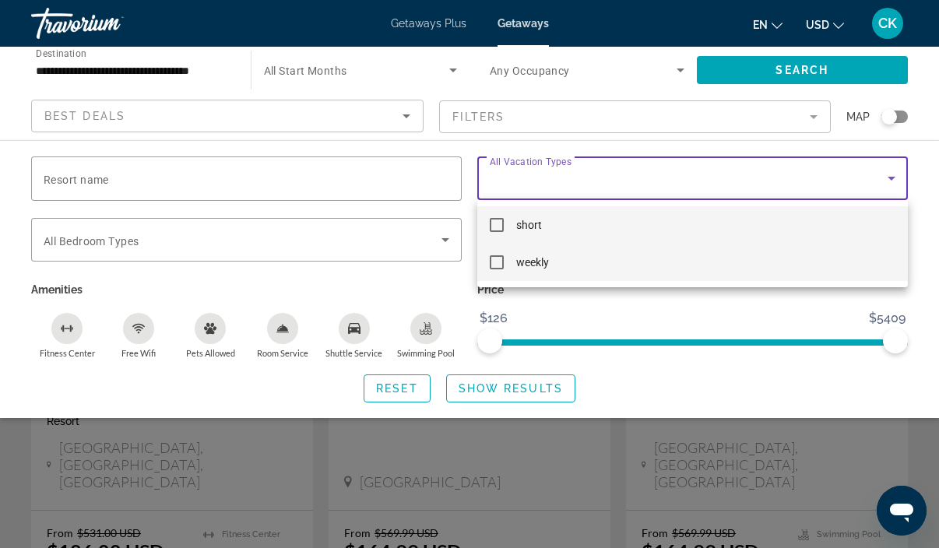
click at [550, 263] on mat-option "weekly" at bounding box center [692, 262] width 430 height 37
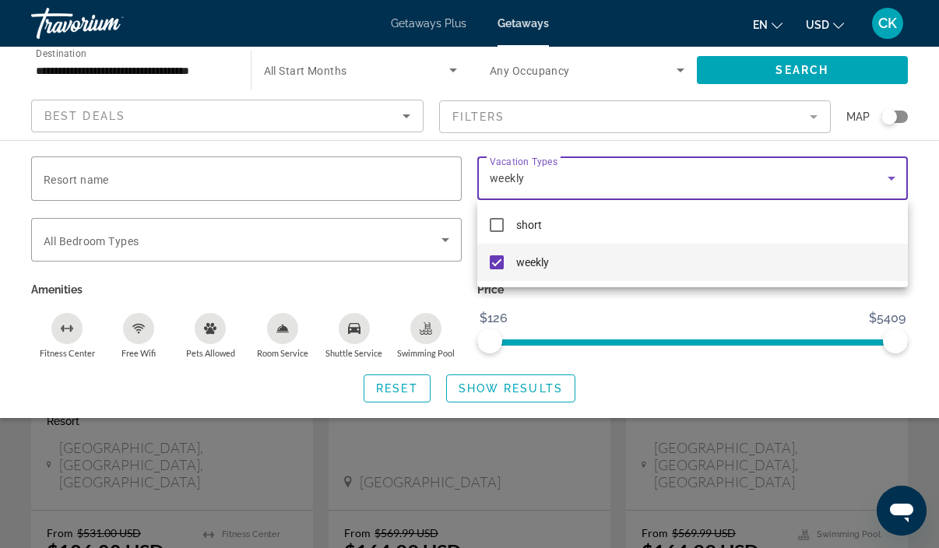
click at [523, 400] on div at bounding box center [469, 274] width 939 height 548
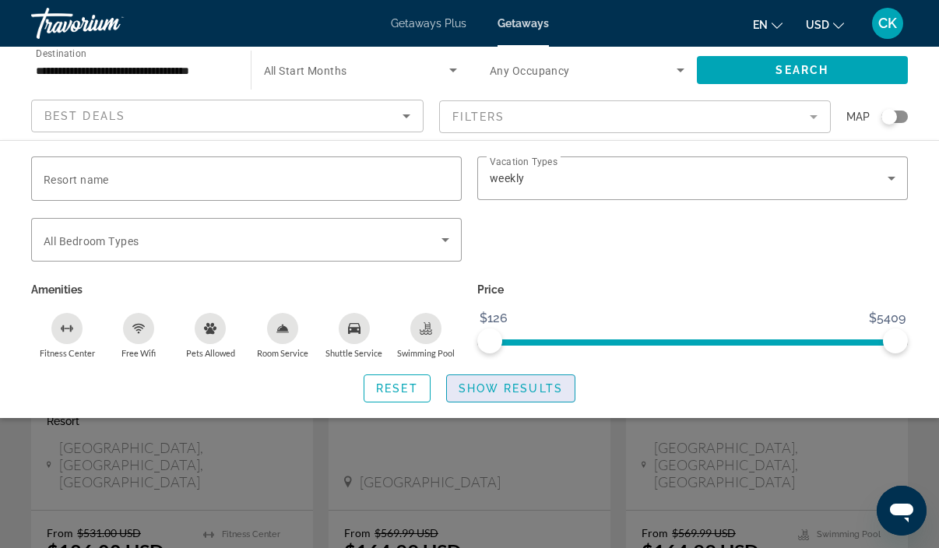
click at [523, 391] on span "Show Results" at bounding box center [510, 388] width 104 height 12
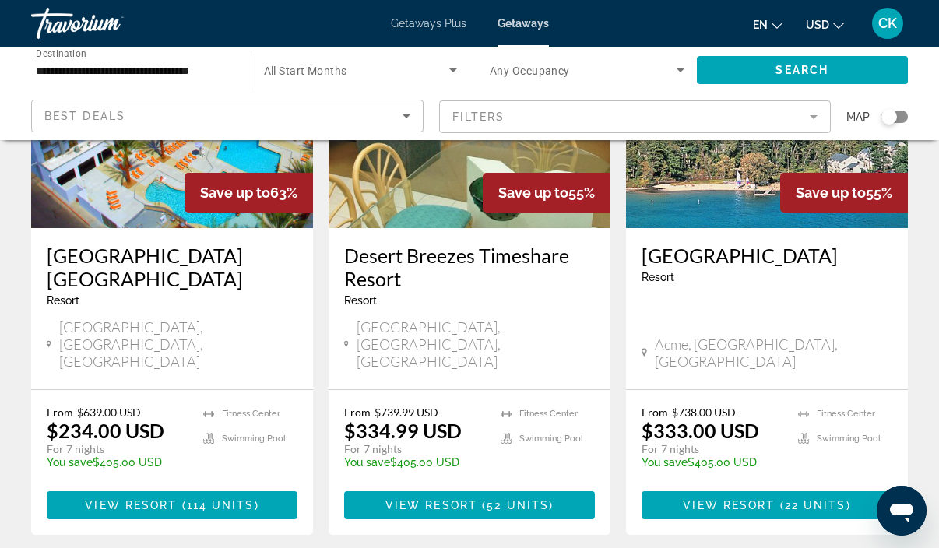
scroll to position [221, 0]
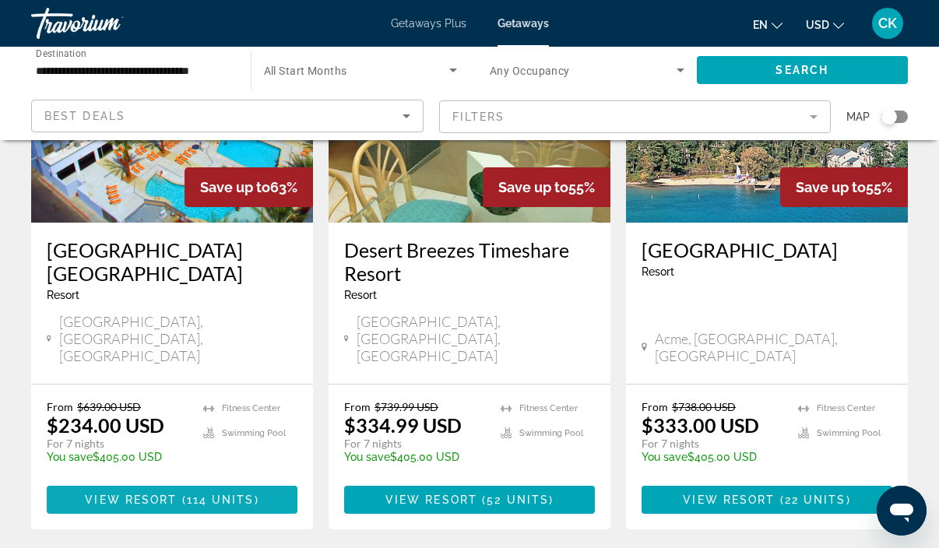
click at [253, 493] on span "( 114 units )" at bounding box center [218, 499] width 82 height 12
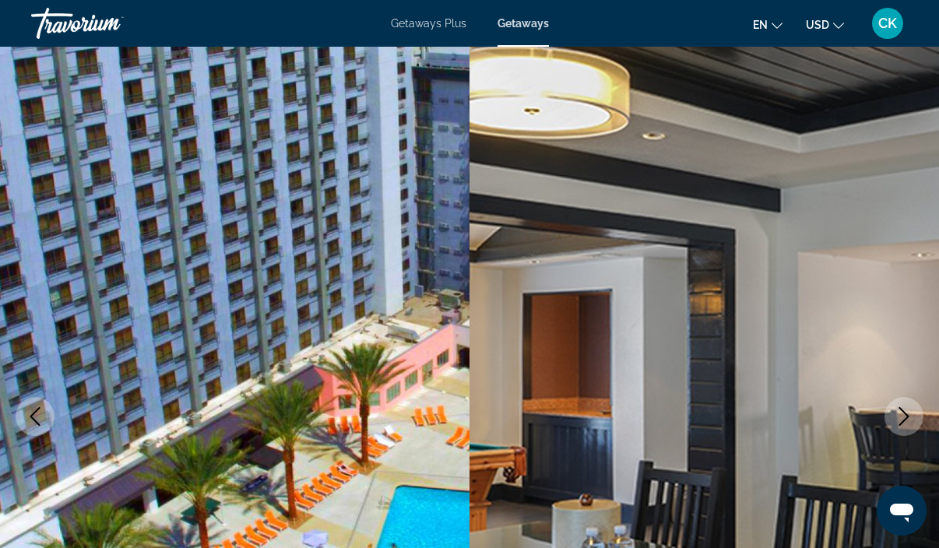
click at [908, 427] on button "Next image" at bounding box center [903, 416] width 39 height 39
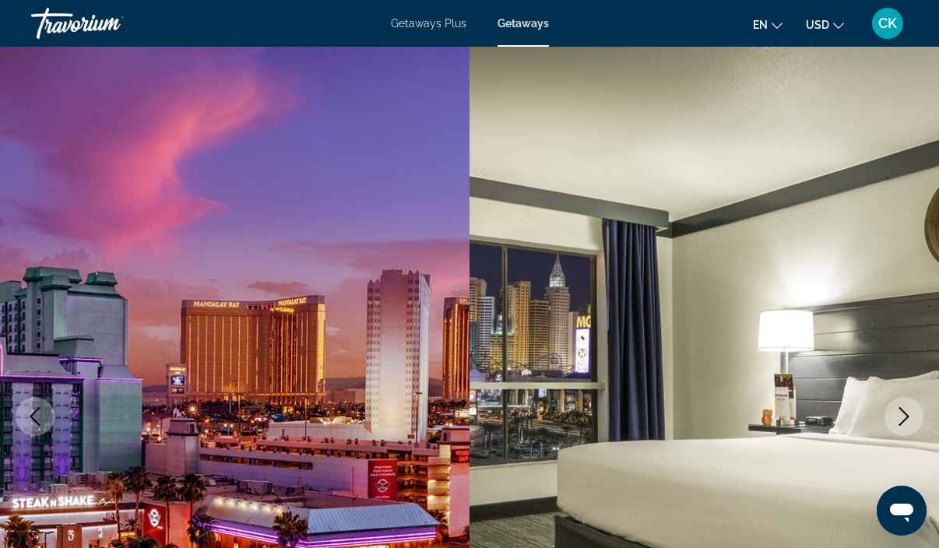
click at [904, 423] on icon "Next image" at bounding box center [903, 416] width 19 height 19
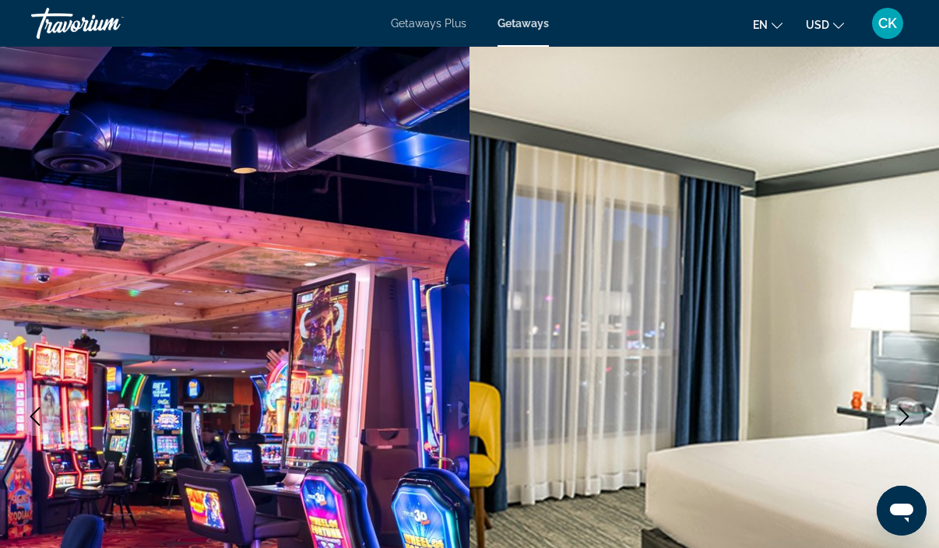
click at [904, 423] on icon "Next image" at bounding box center [903, 416] width 19 height 19
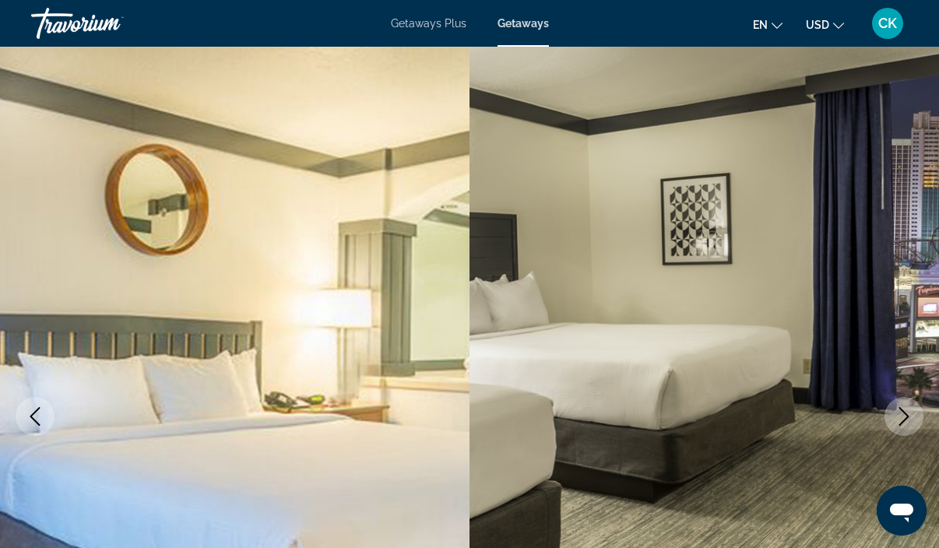
click at [904, 423] on icon "Next image" at bounding box center [903, 416] width 19 height 19
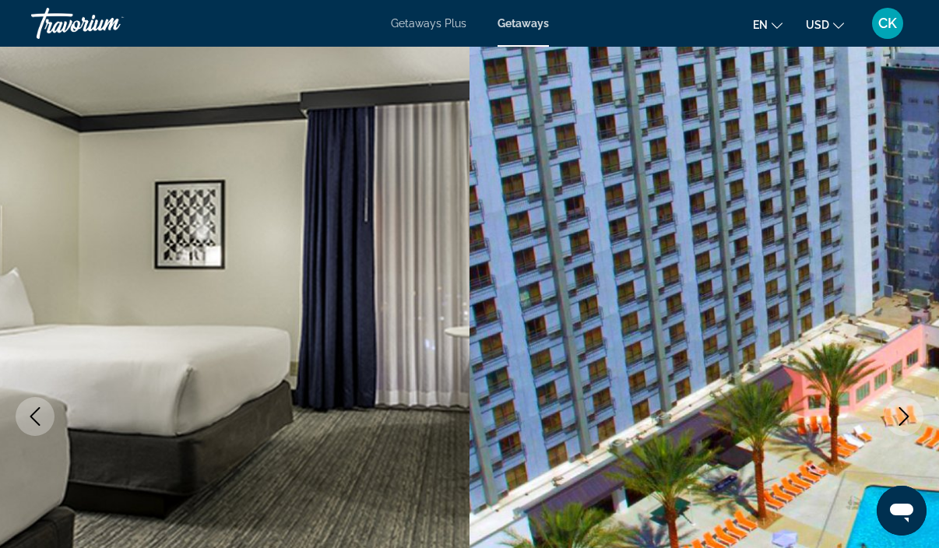
click at [904, 423] on icon "Next image" at bounding box center [903, 416] width 19 height 19
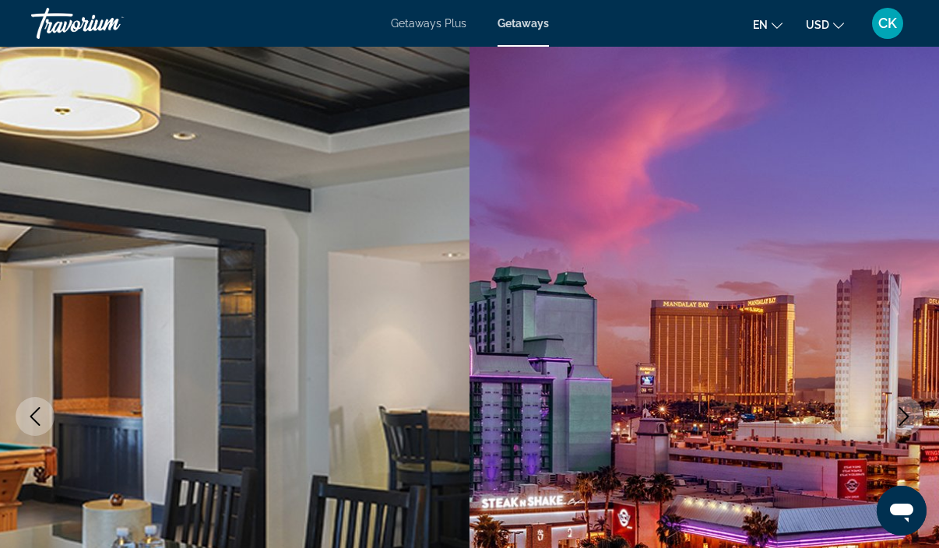
click at [904, 423] on icon "Next image" at bounding box center [903, 416] width 19 height 19
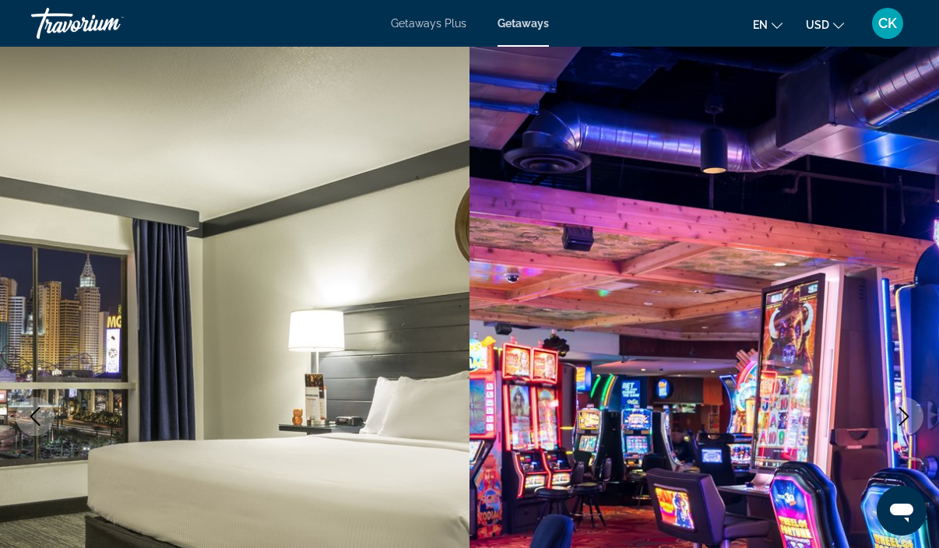
click at [904, 423] on icon "Next image" at bounding box center [903, 416] width 19 height 19
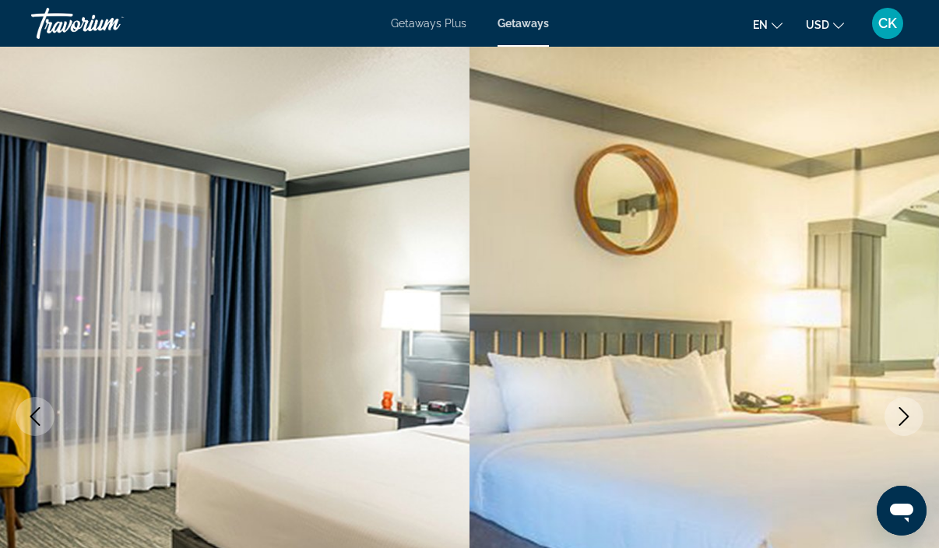
click at [904, 423] on icon "Next image" at bounding box center [903, 416] width 19 height 19
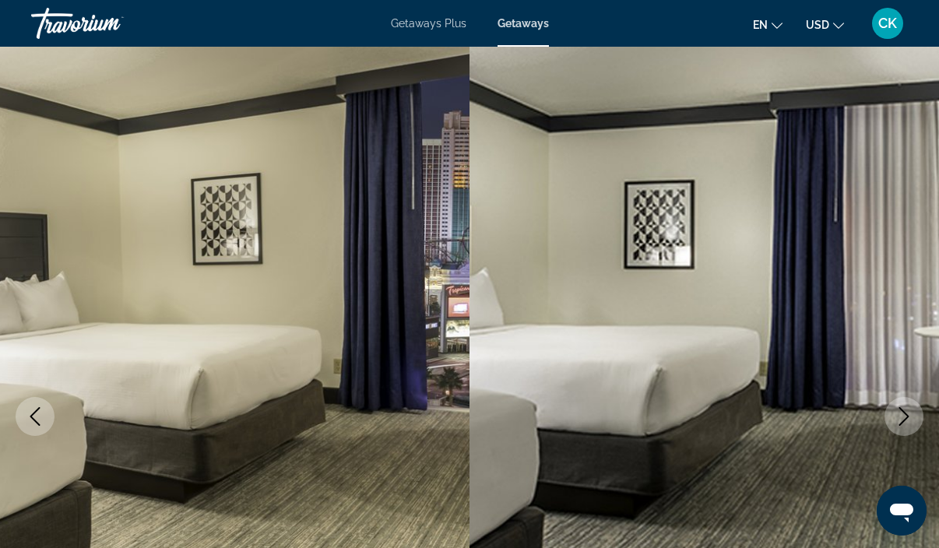
click at [904, 423] on icon "Next image" at bounding box center [903, 416] width 19 height 19
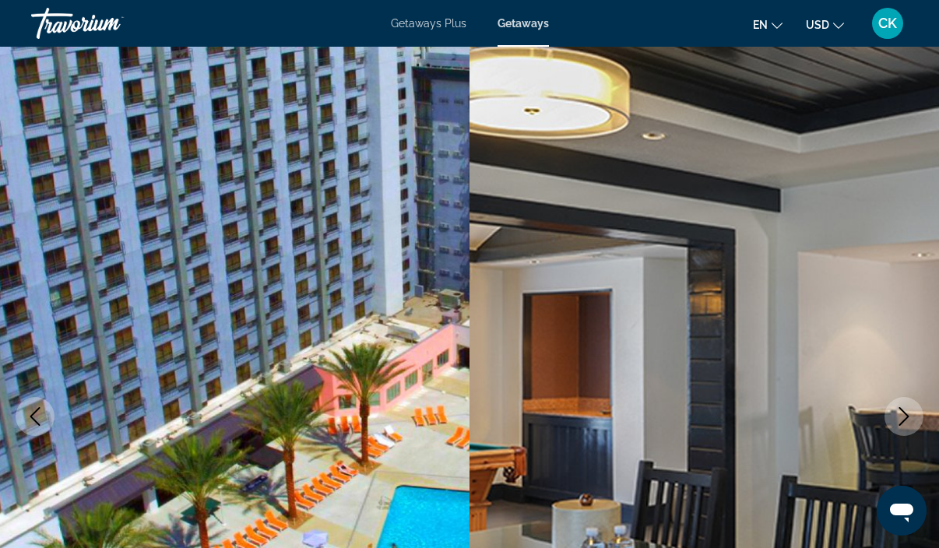
click at [904, 423] on icon "Next image" at bounding box center [903, 416] width 19 height 19
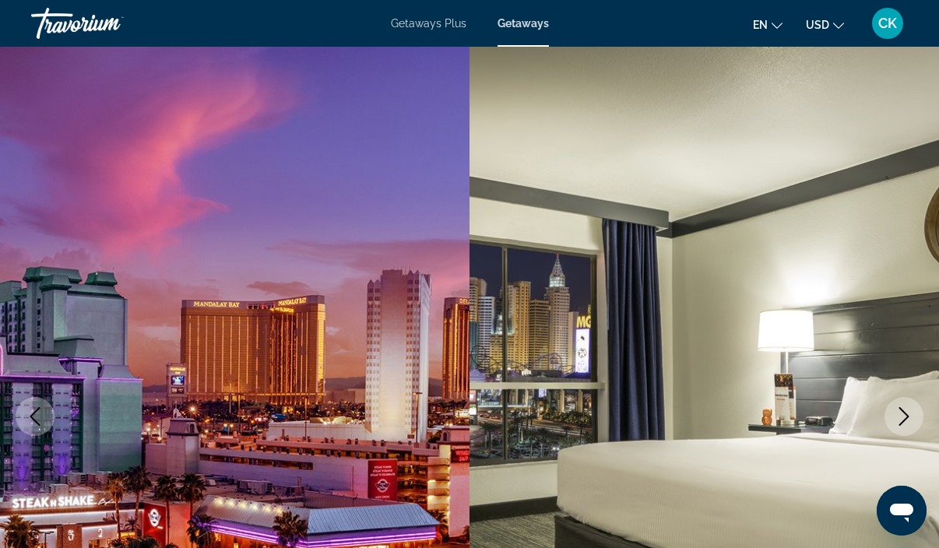
click at [904, 423] on icon "Next image" at bounding box center [903, 416] width 19 height 19
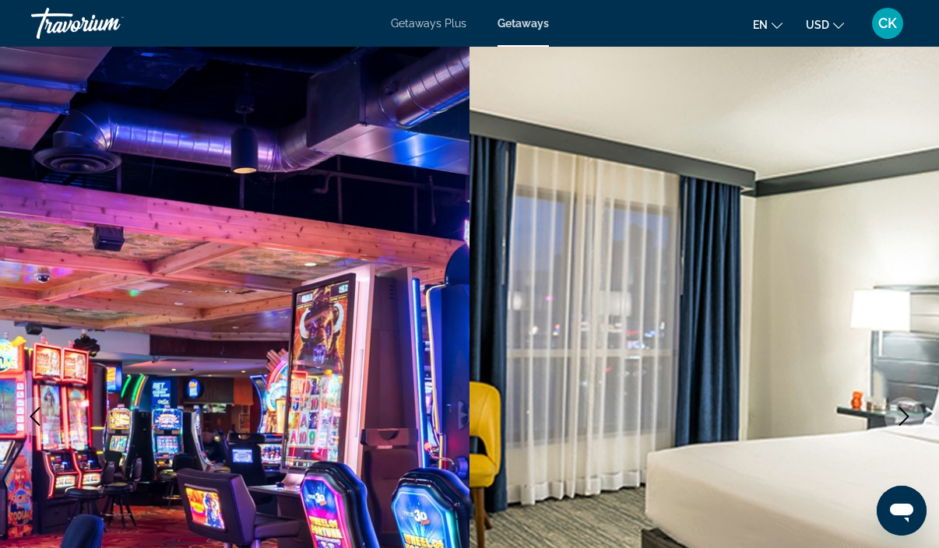
click at [904, 423] on icon "Next image" at bounding box center [903, 416] width 19 height 19
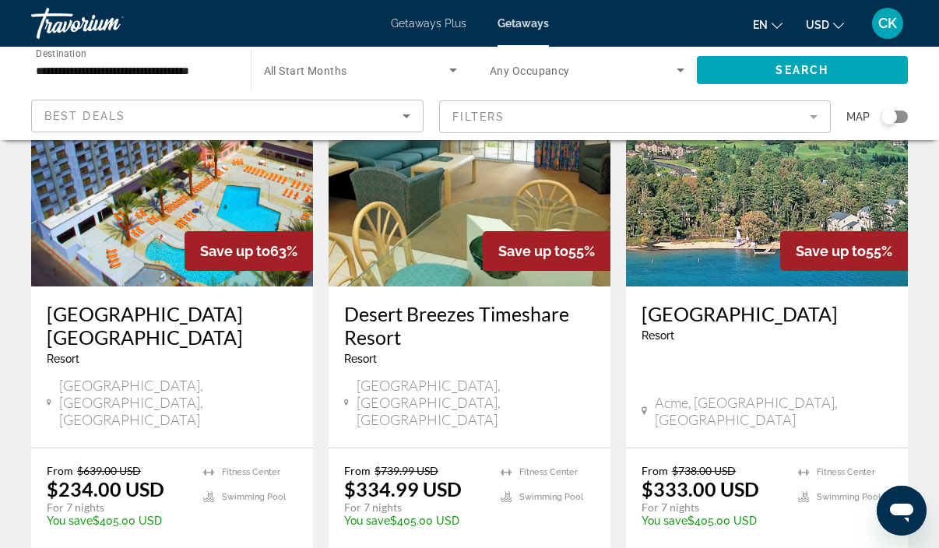
scroll to position [127, 0]
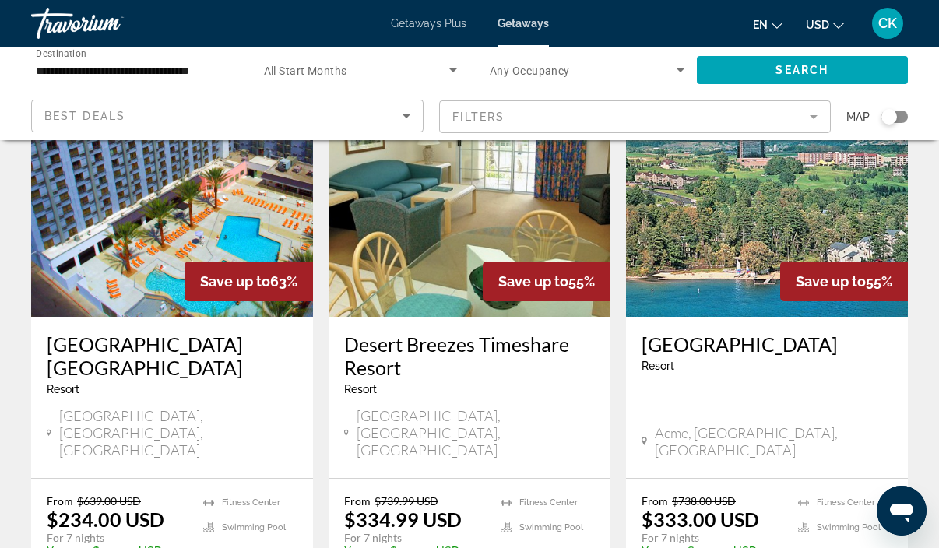
click at [164, 283] on img "Main content" at bounding box center [172, 192] width 282 height 249
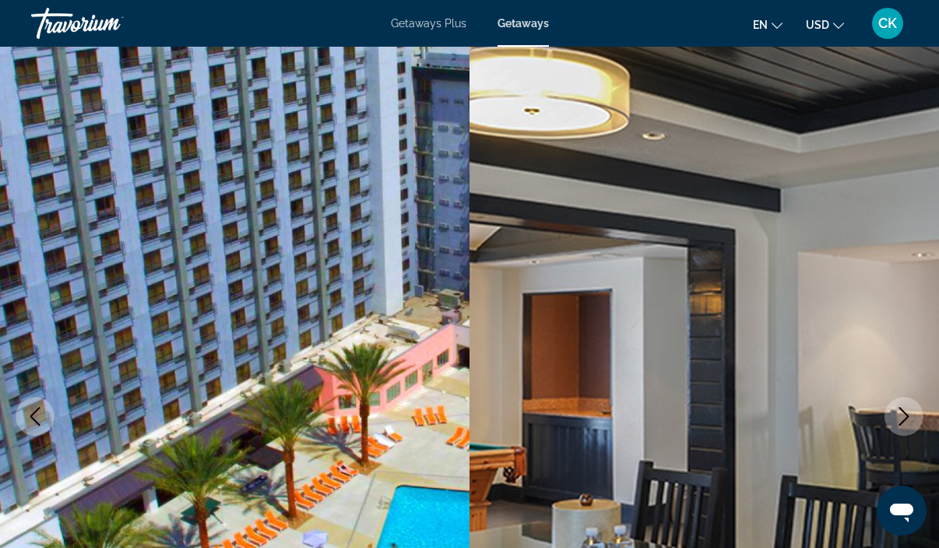
click at [902, 411] on icon "Next image" at bounding box center [904, 416] width 10 height 19
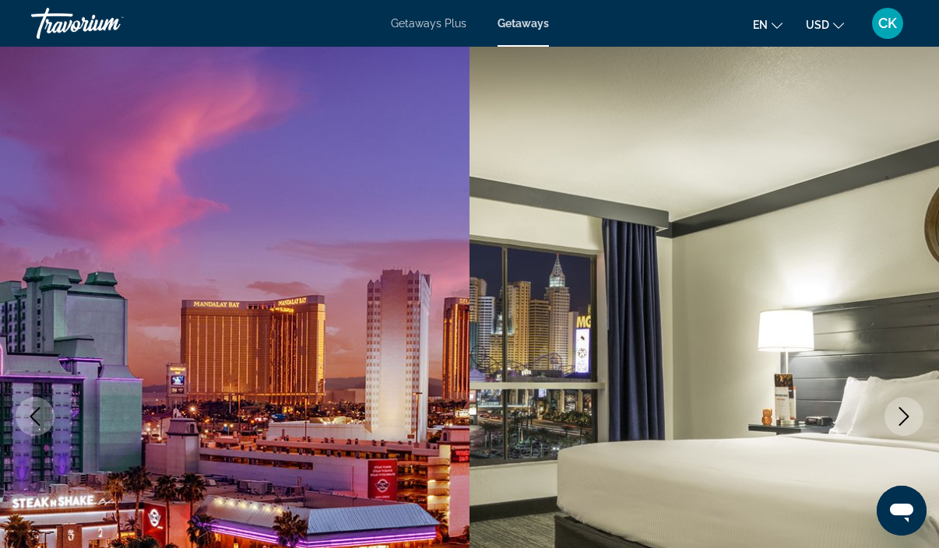
click at [902, 411] on icon "Next image" at bounding box center [904, 416] width 10 height 19
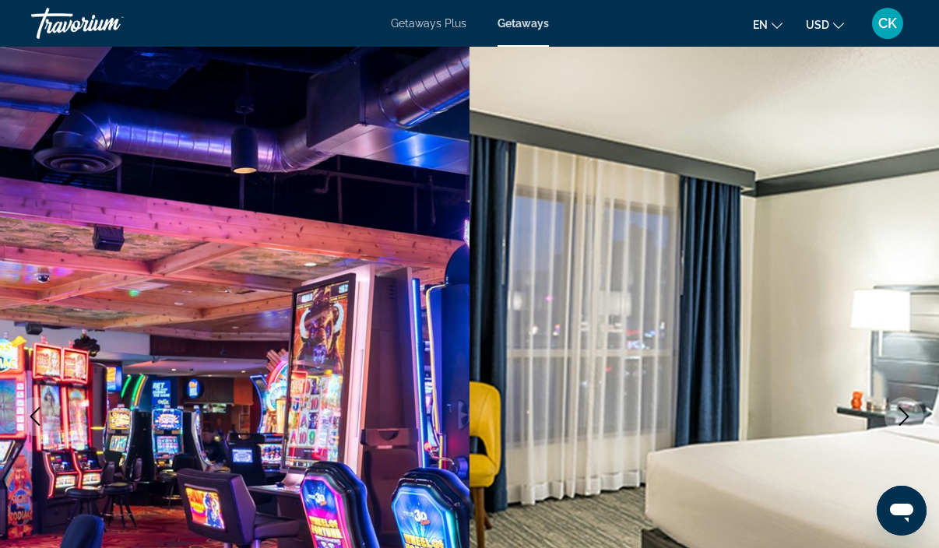
click at [902, 411] on icon "Next image" at bounding box center [904, 416] width 10 height 19
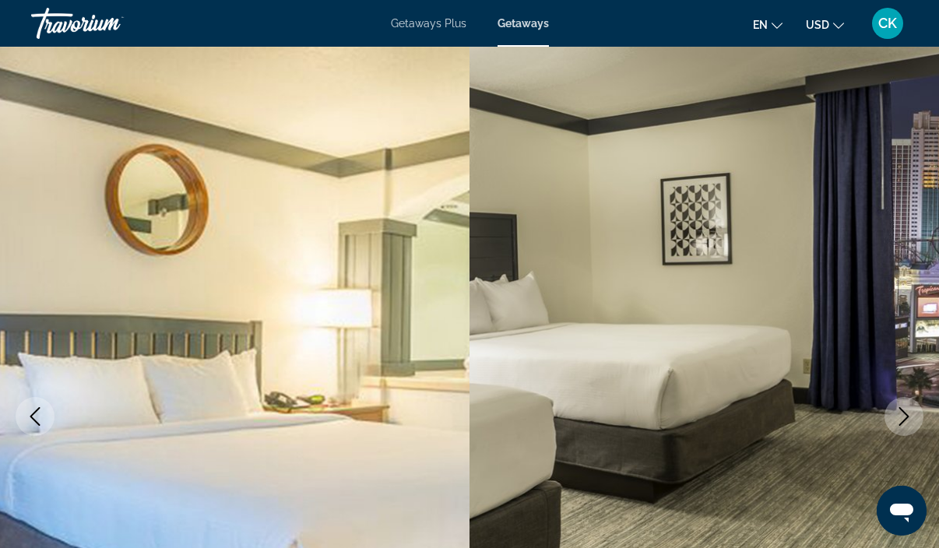
click at [902, 411] on icon "Next image" at bounding box center [904, 416] width 10 height 19
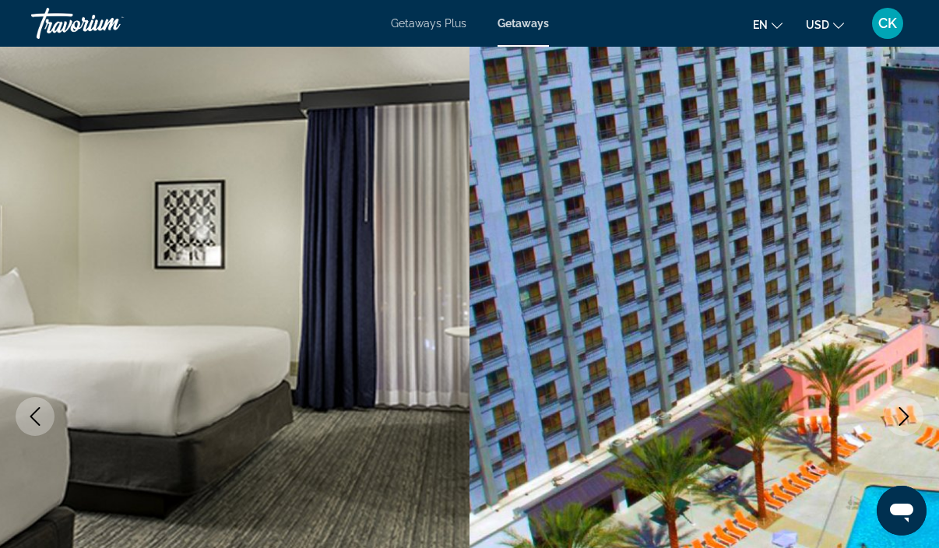
click at [902, 411] on icon "Next image" at bounding box center [904, 416] width 10 height 19
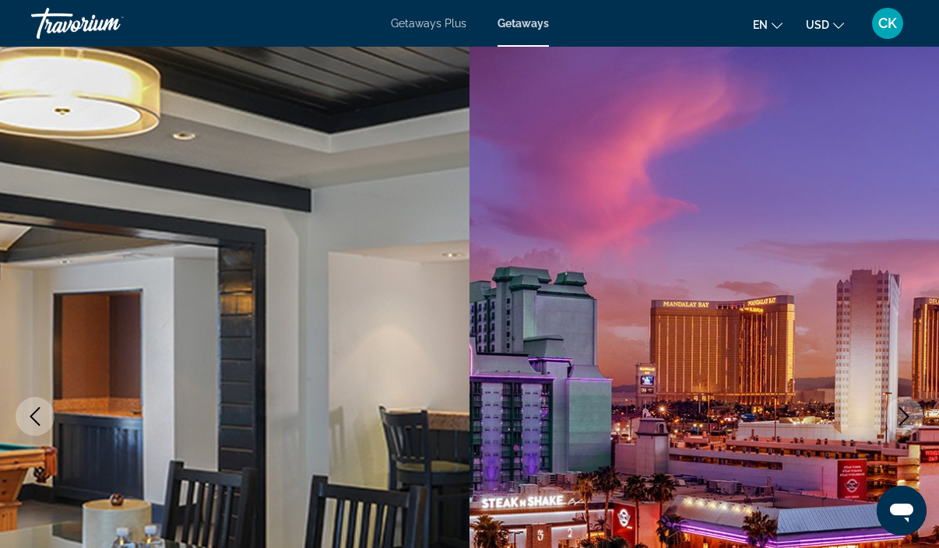
click at [902, 411] on icon "Next image" at bounding box center [904, 416] width 10 height 19
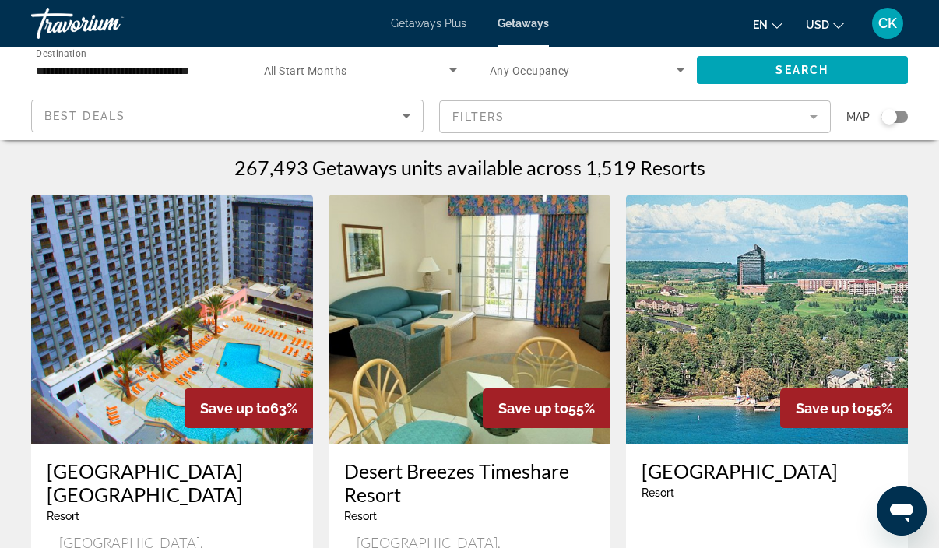
click at [147, 394] on img "Main content" at bounding box center [172, 319] width 282 height 249
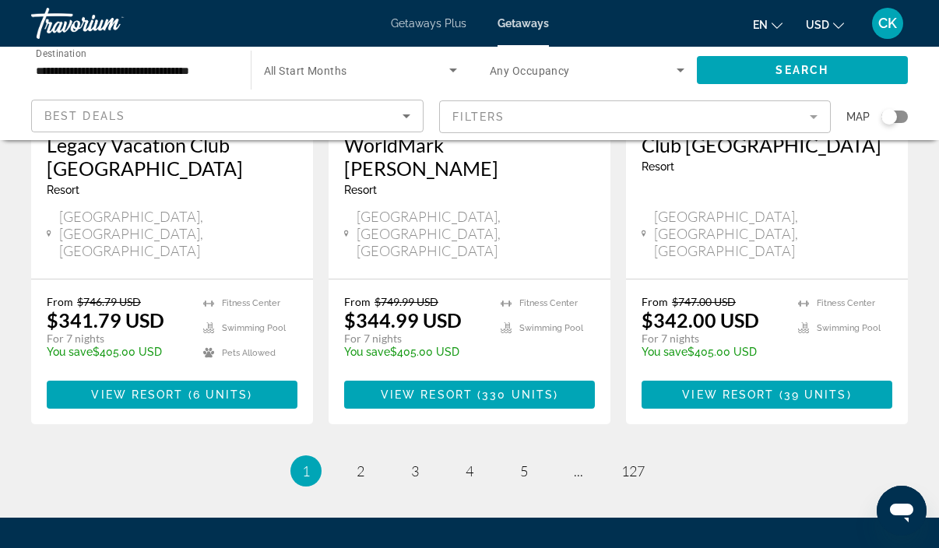
scroll to position [2052, 0]
